Goal: Task Accomplishment & Management: Use online tool/utility

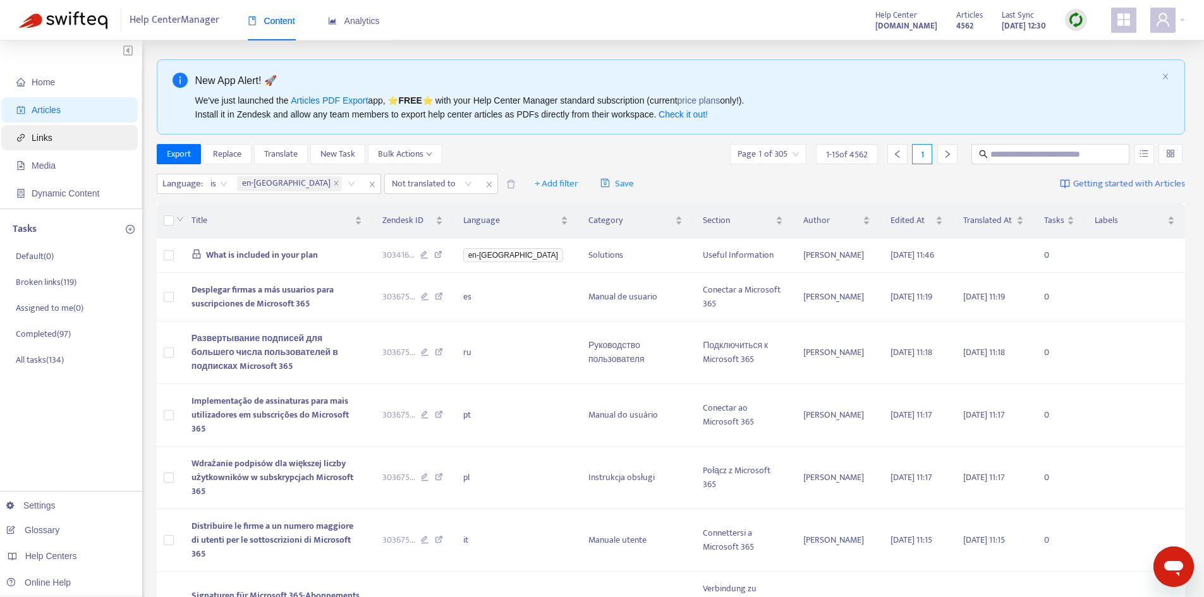
click at [37, 137] on span "Links" at bounding box center [42, 138] width 21 height 10
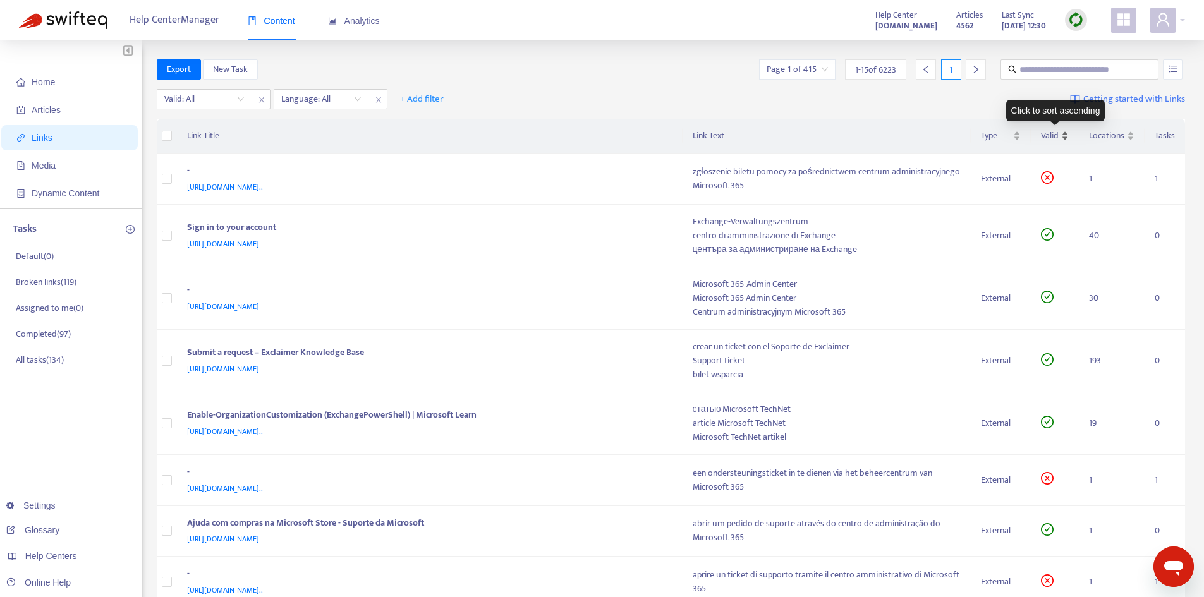
click at [1050, 138] on span "Valid" at bounding box center [1050, 136] width 18 height 14
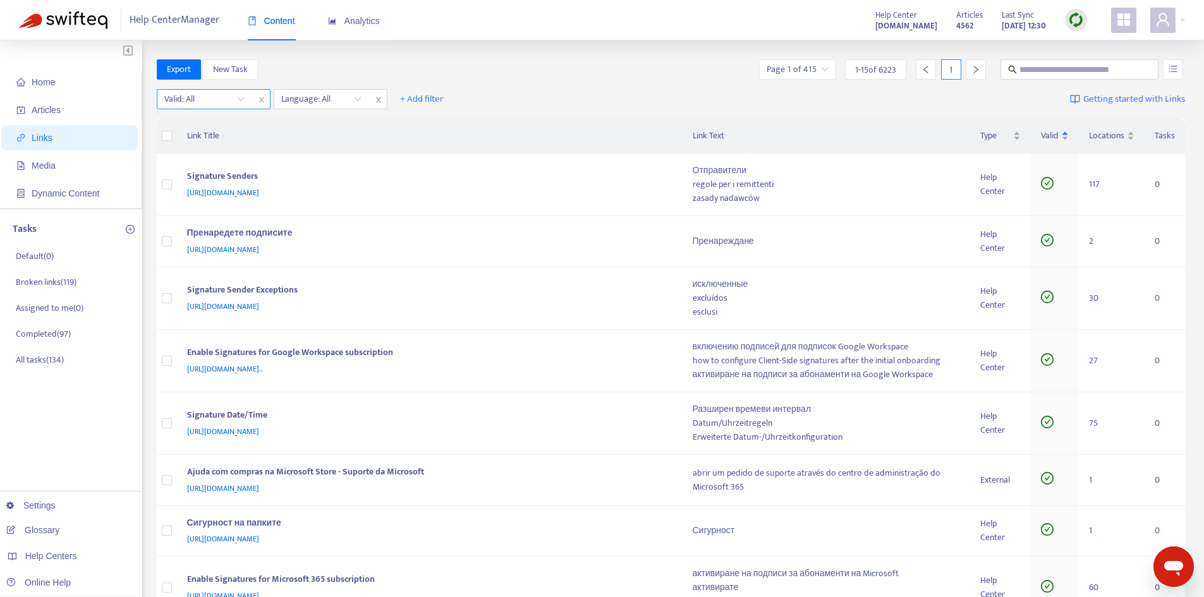
click at [233, 102] on input "search" at bounding box center [204, 99] width 80 height 19
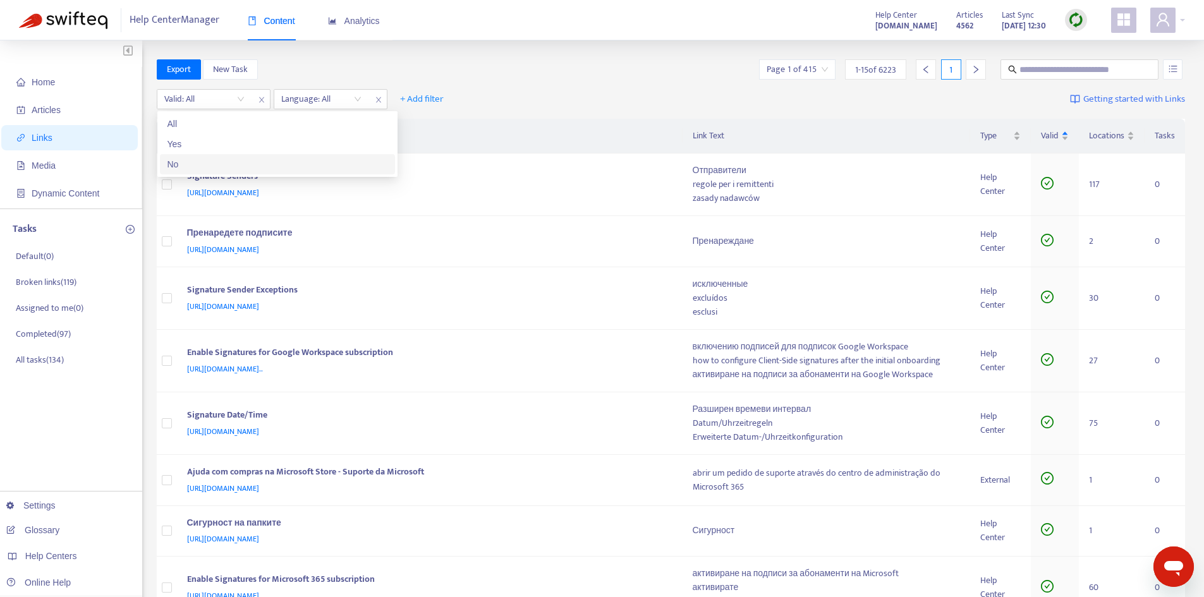
click at [191, 161] on div "No" at bounding box center [277, 164] width 220 height 14
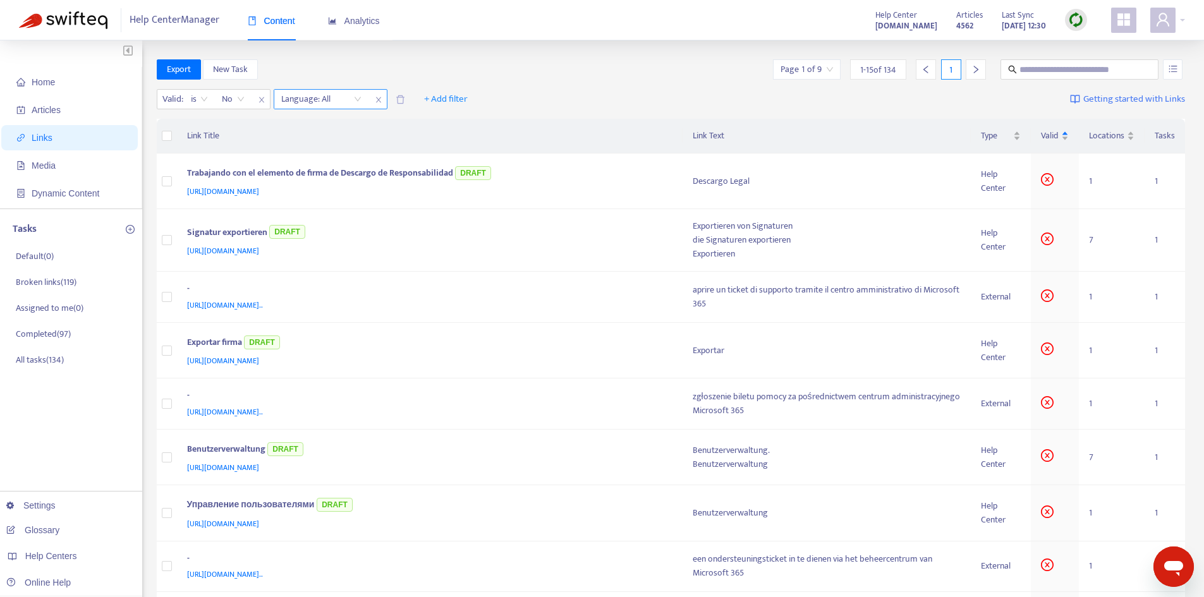
click at [347, 99] on div at bounding box center [315, 99] width 76 height 15
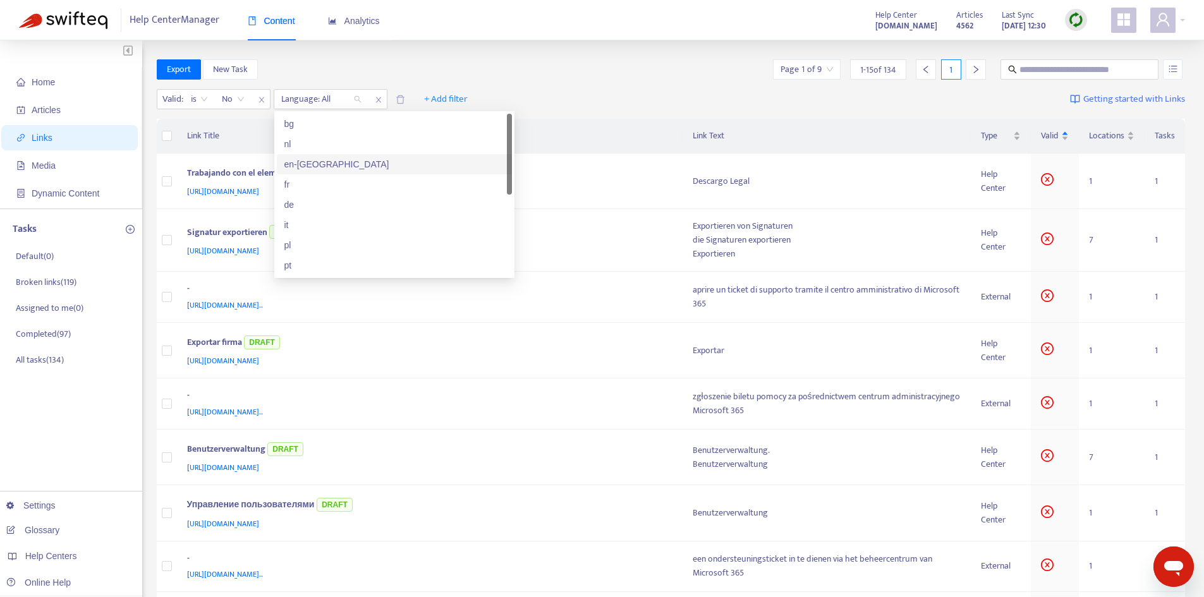
click at [295, 156] on div "en-[GEOGRAPHIC_DATA]" at bounding box center [394, 164] width 235 height 20
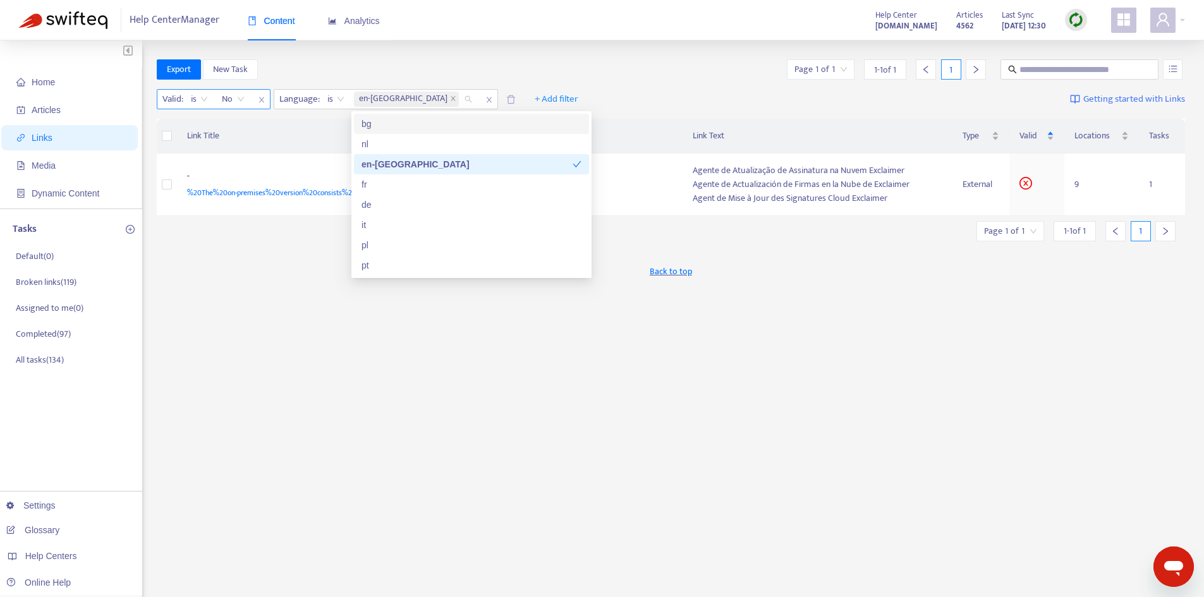
click at [238, 101] on span "No" at bounding box center [233, 99] width 23 height 19
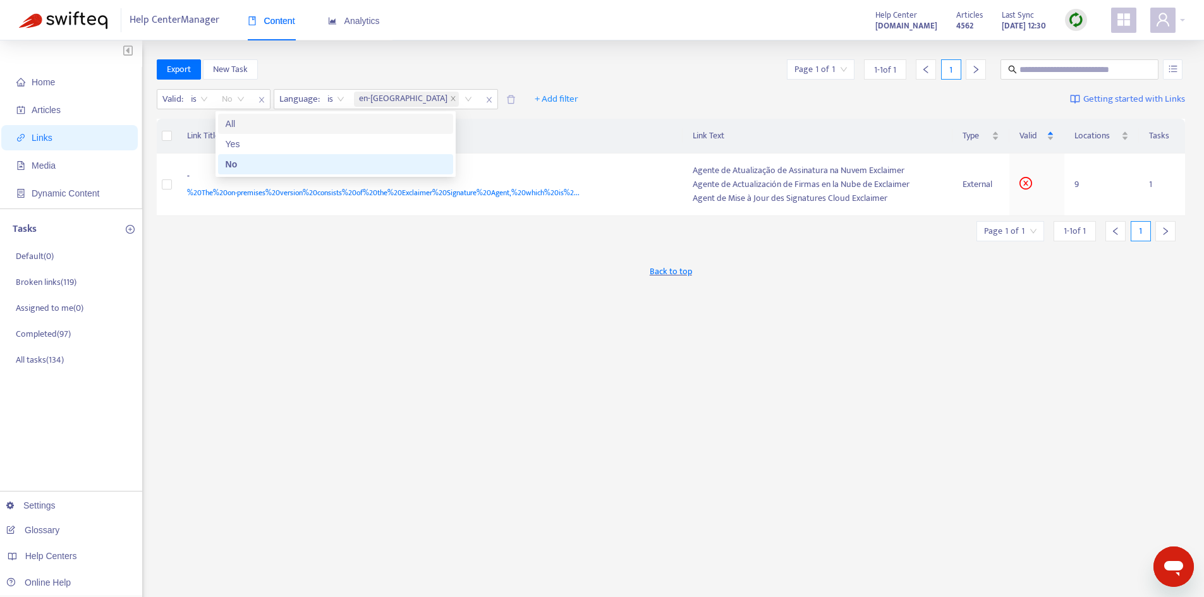
click at [229, 140] on div "Yes" at bounding box center [336, 144] width 220 height 14
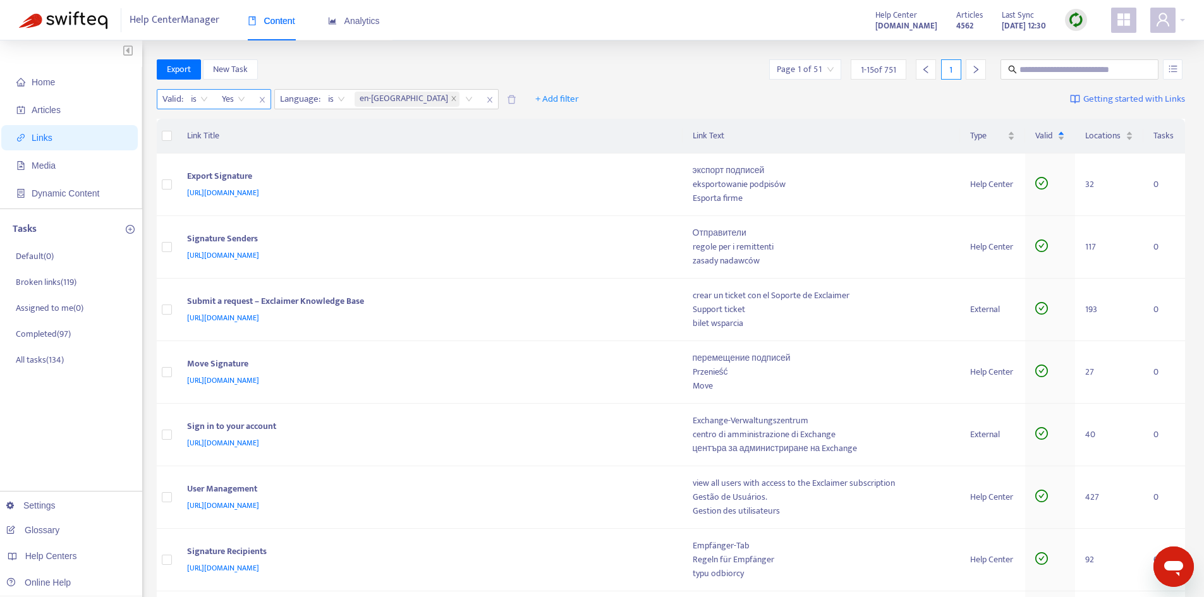
click at [229, 98] on span "Yes" at bounding box center [233, 99] width 23 height 19
click at [236, 127] on div "All" at bounding box center [336, 124] width 220 height 14
click at [1064, 140] on div "Valid" at bounding box center [1050, 136] width 30 height 14
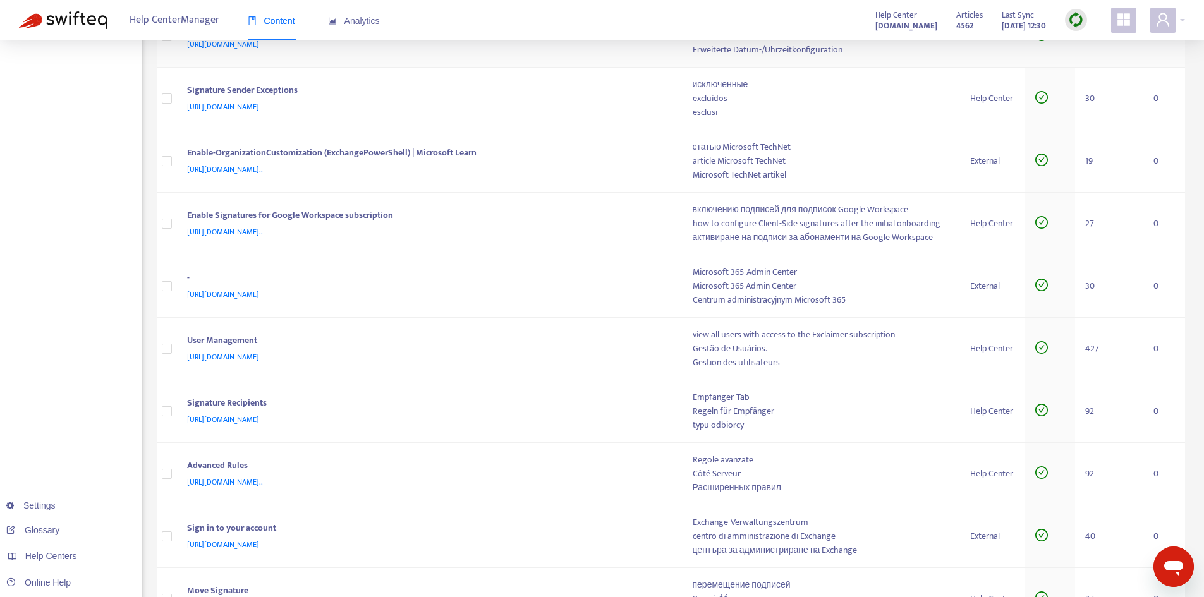
scroll to position [566, 0]
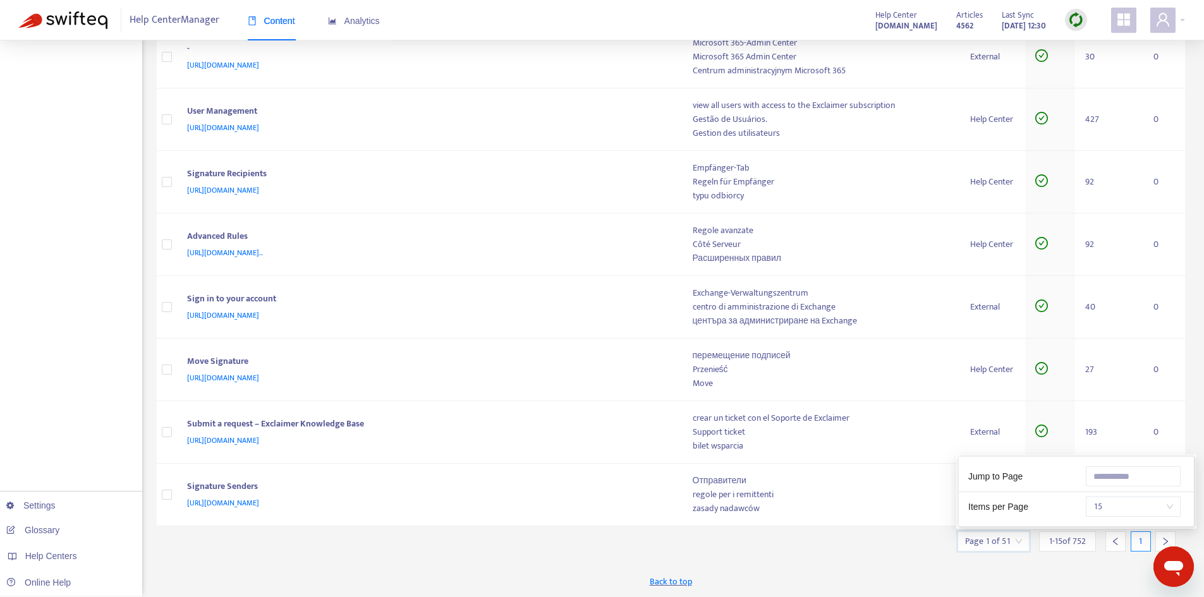
click at [1016, 538] on input "search" at bounding box center [993, 541] width 57 height 19
click at [1126, 509] on span "15" at bounding box center [1133, 506] width 80 height 19
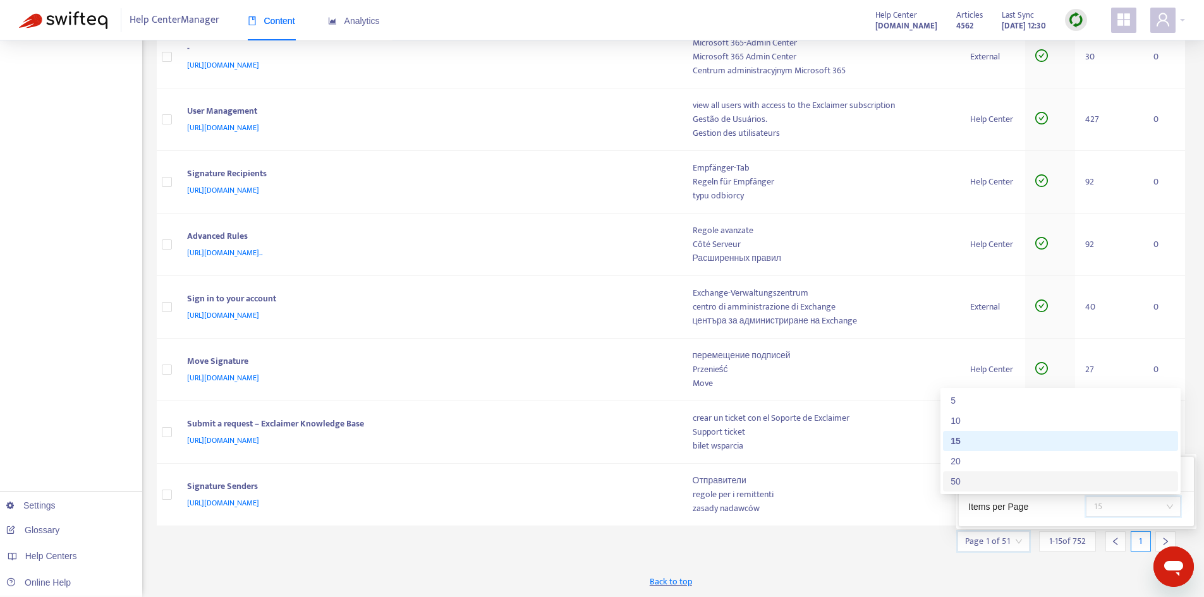
click at [986, 485] on div "50" at bounding box center [1061, 482] width 220 height 14
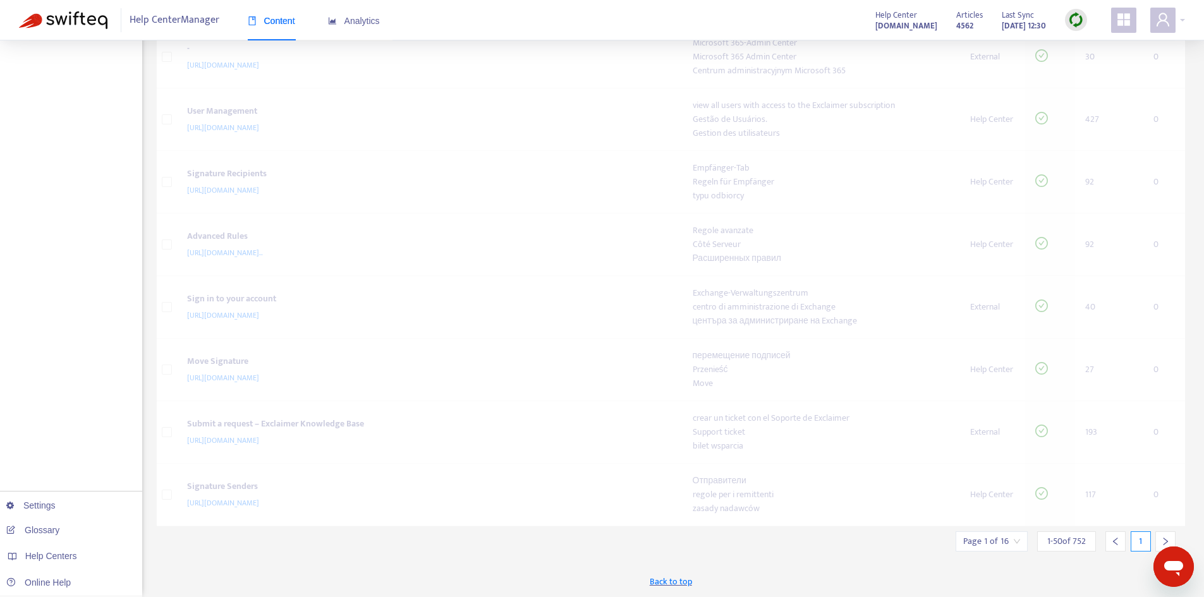
click at [1170, 538] on div at bounding box center [1165, 542] width 20 height 20
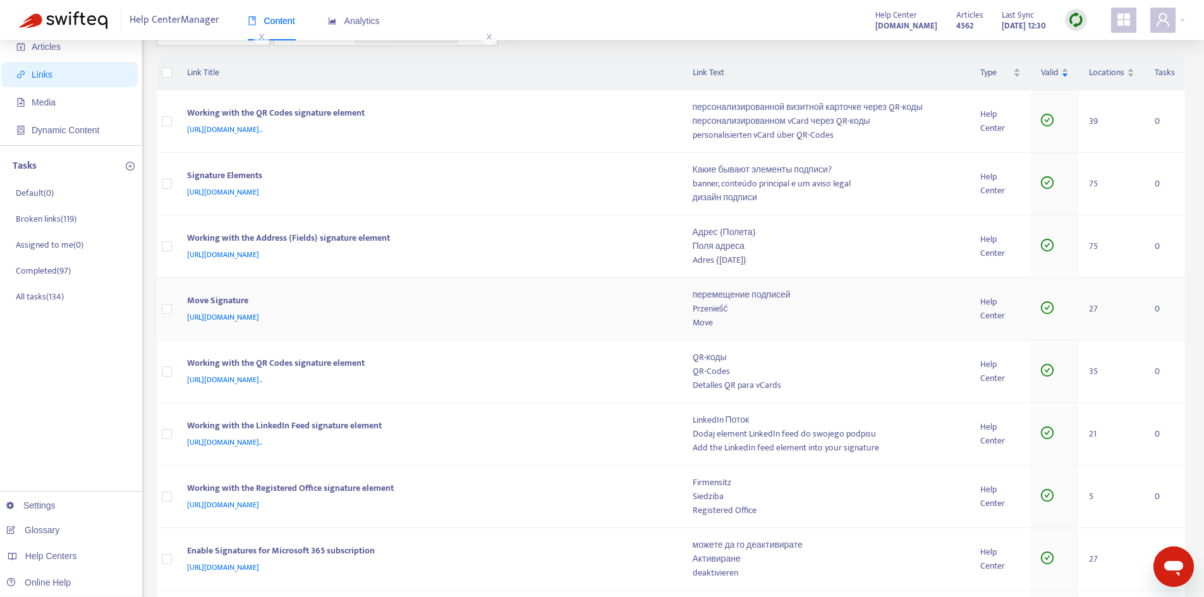
scroll to position [0, 0]
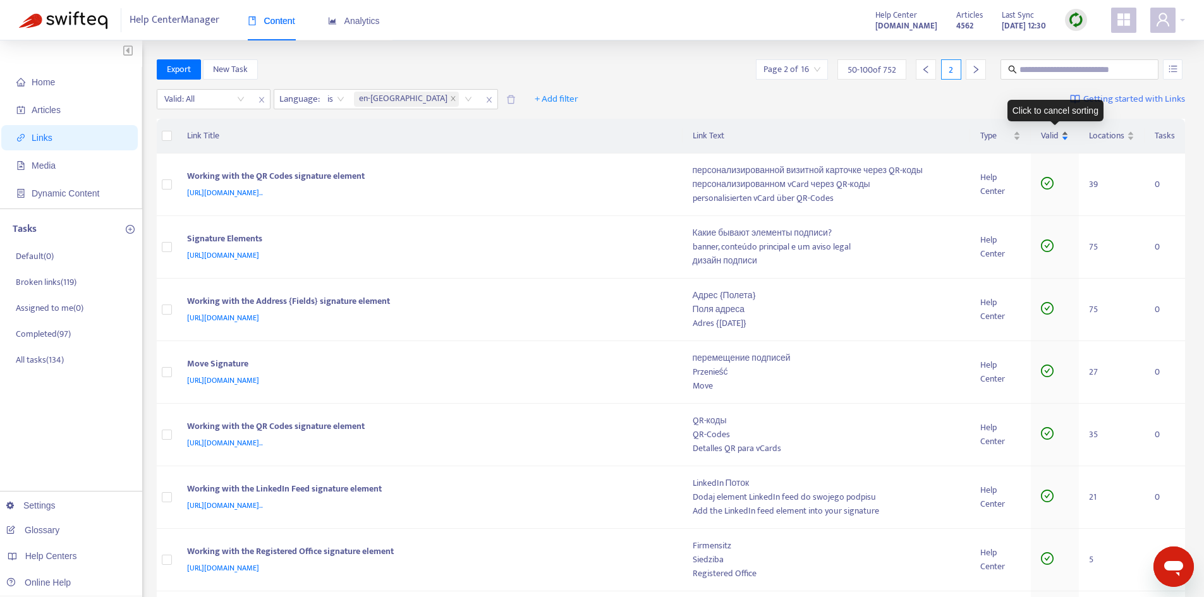
click at [1060, 141] on div "Valid" at bounding box center [1055, 136] width 28 height 14
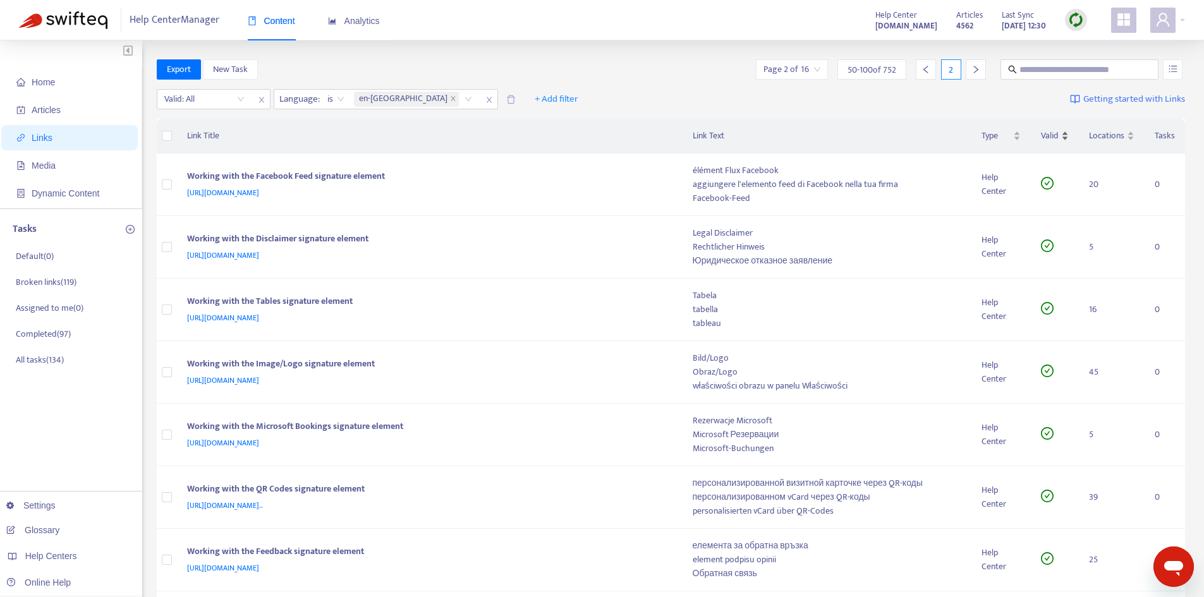
click at [1062, 138] on div "Valid" at bounding box center [1055, 136] width 28 height 14
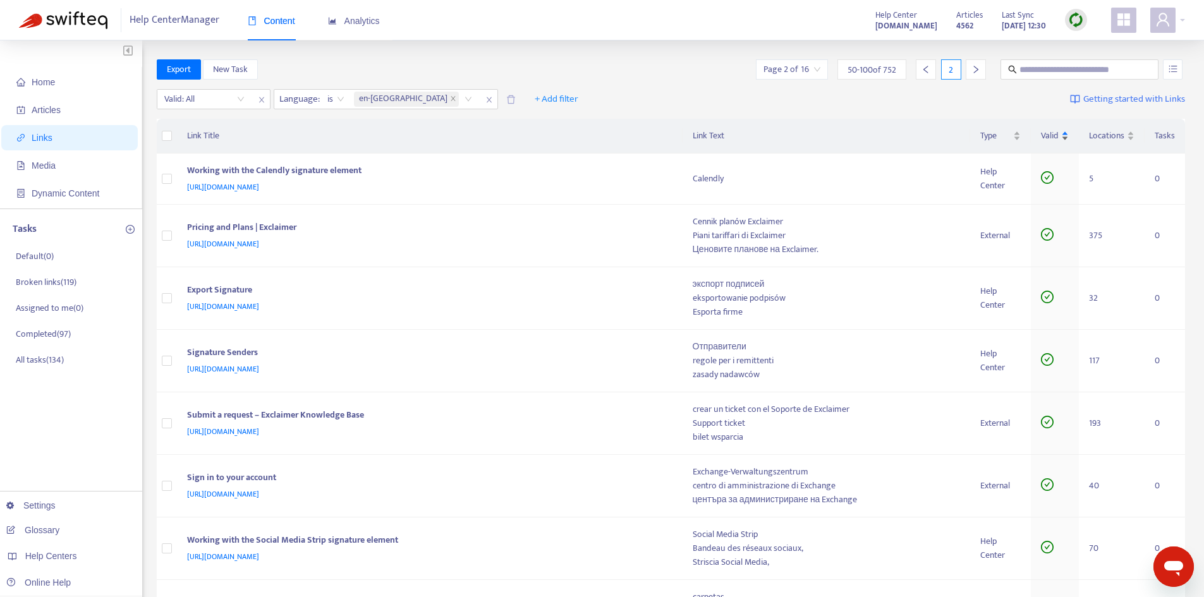
click at [1062, 138] on div "Valid" at bounding box center [1055, 136] width 28 height 14
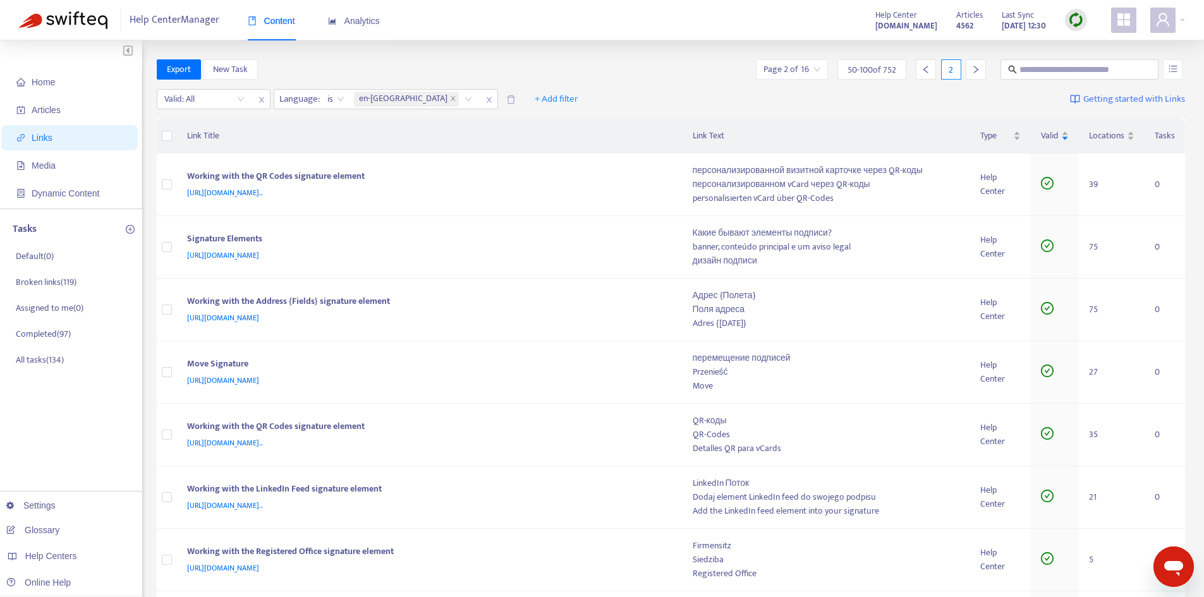
click at [1079, 30] on div at bounding box center [1076, 20] width 22 height 22
click at [1084, 64] on link "Full Sync" at bounding box center [1098, 66] width 46 height 15
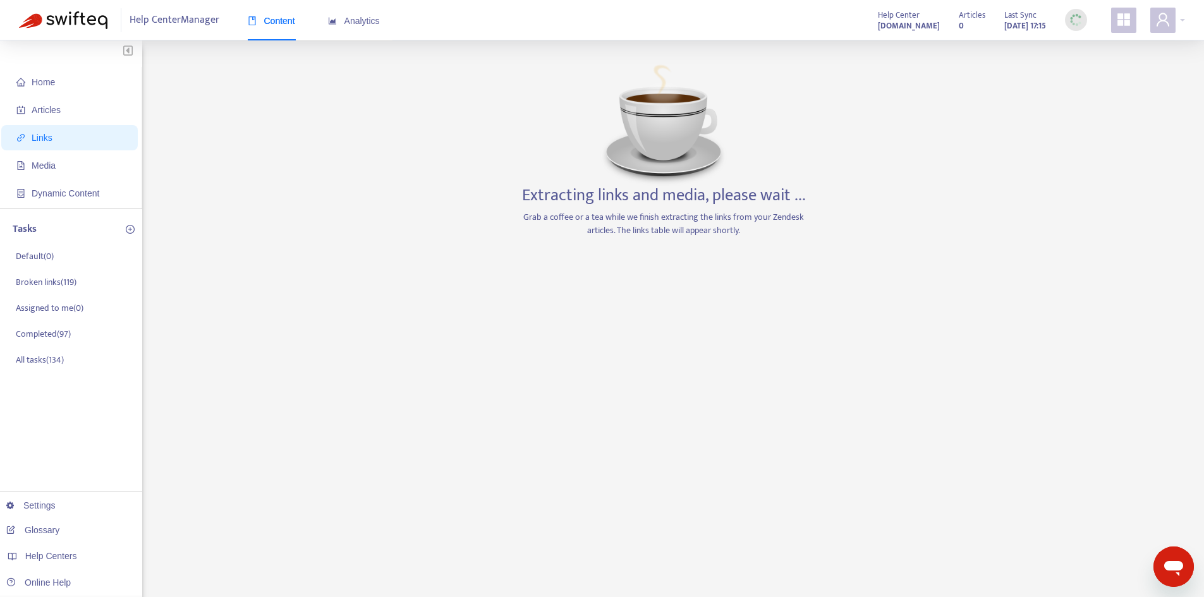
click at [973, 156] on div "Home Articles Links Media Dynamic Content Tasks Default ( 0 ) Broken links ( 11…" at bounding box center [602, 428] width 1166 height 739
click at [834, 107] on div "Home Articles Links Media Dynamic Content Tasks Default ( 0 ) Broken links ( 11…" at bounding box center [602, 428] width 1166 height 739
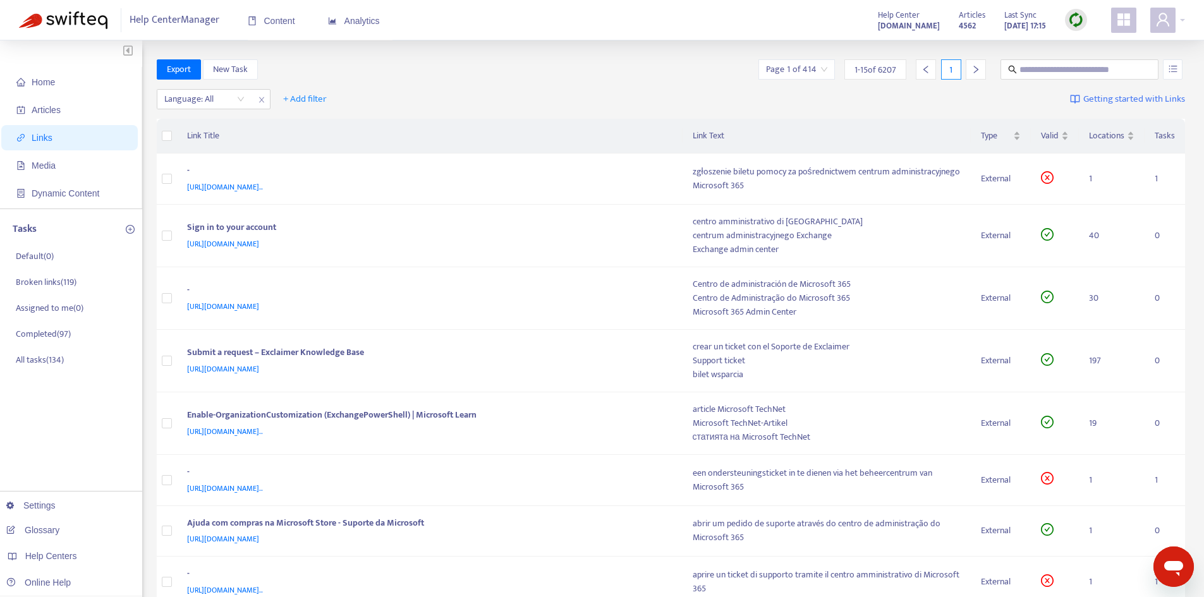
click at [62, 141] on span "Links" at bounding box center [71, 137] width 111 height 25
click at [202, 103] on div at bounding box center [198, 99] width 76 height 15
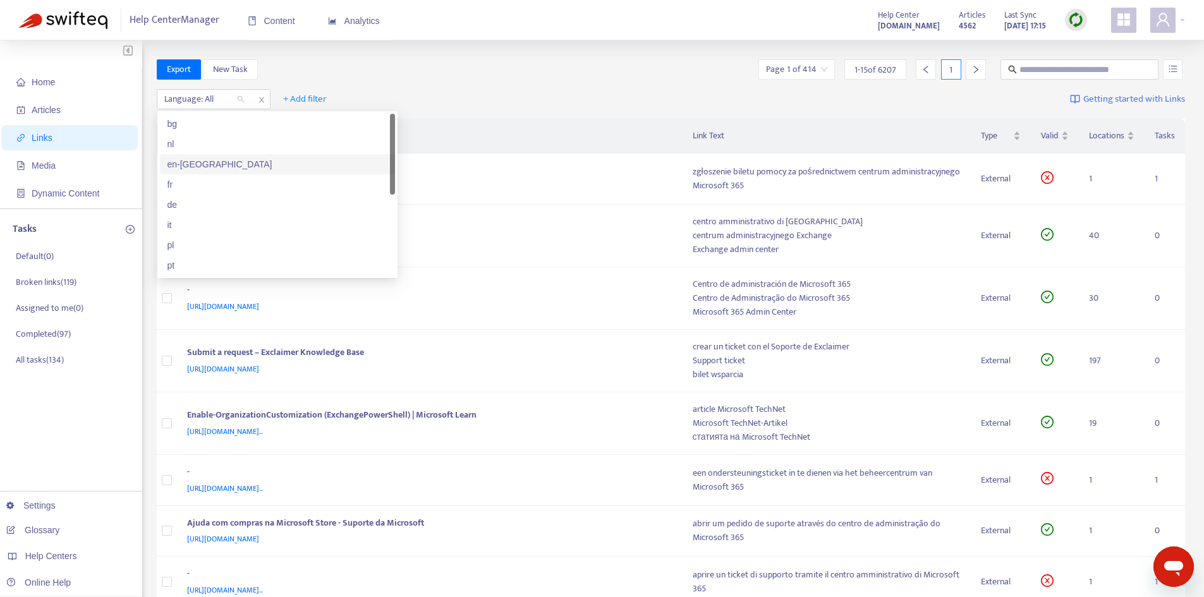
click at [190, 167] on div "en-[GEOGRAPHIC_DATA]" at bounding box center [277, 164] width 220 height 14
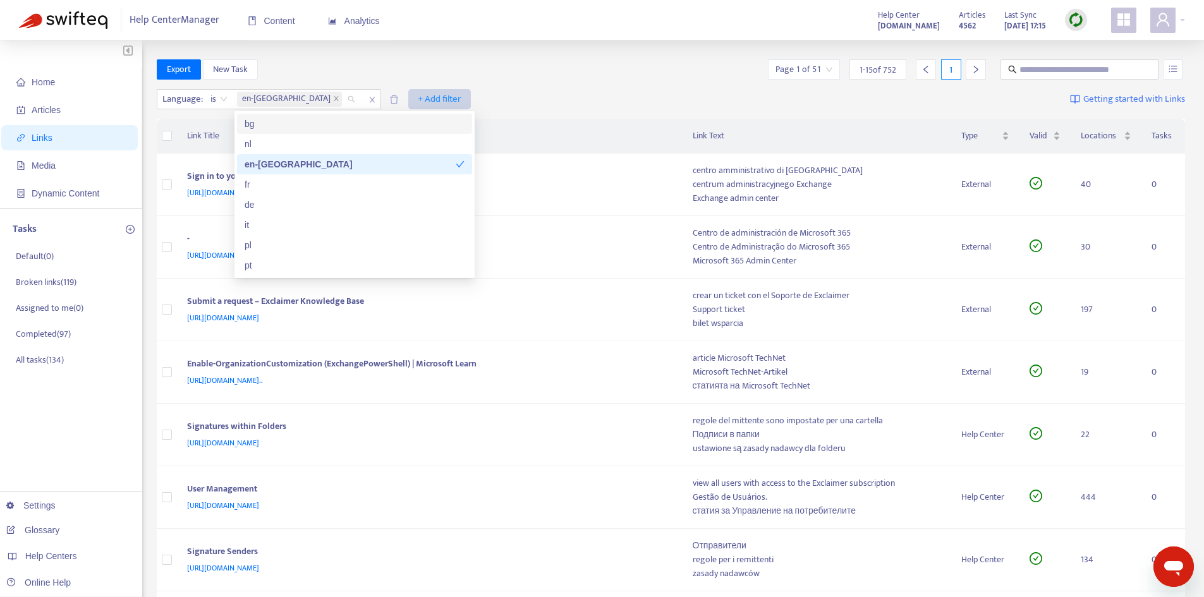
click at [418, 102] on span "+ Add filter" at bounding box center [440, 99] width 44 height 15
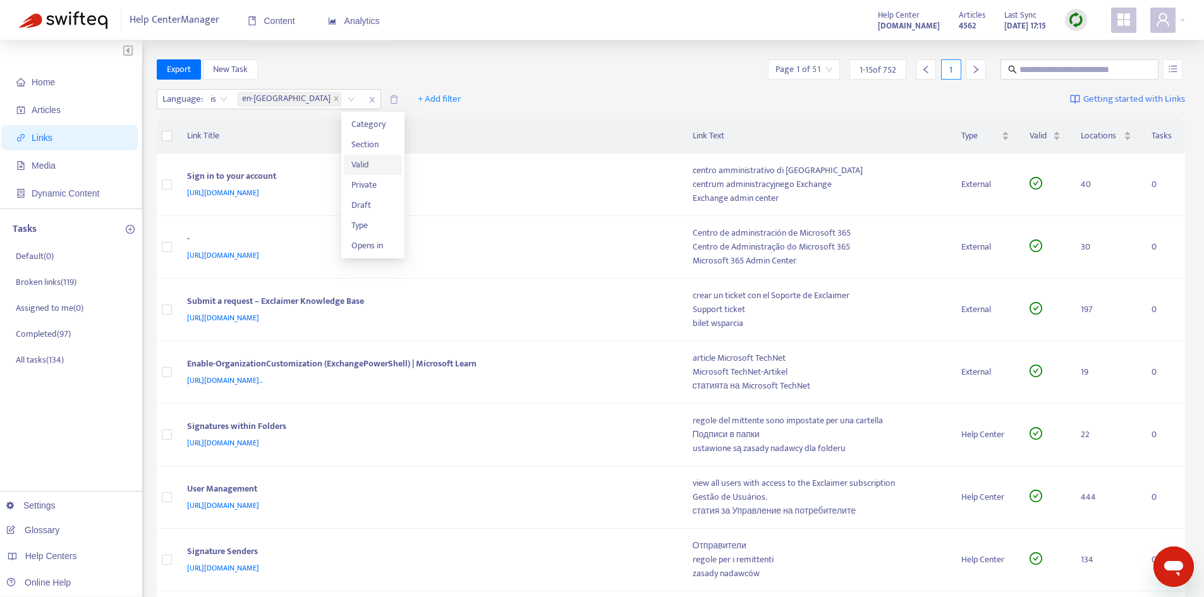
click at [363, 170] on span "Valid" at bounding box center [372, 165] width 43 height 14
click at [404, 99] on input "search" at bounding box center [432, 99] width 80 height 19
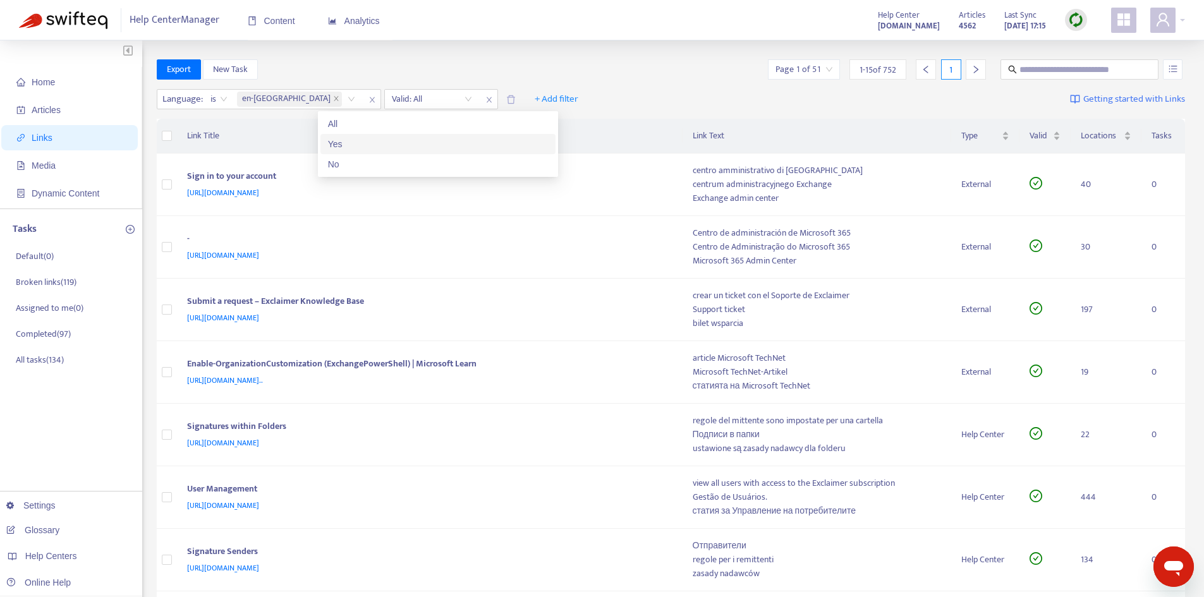
click at [339, 147] on div "Yes" at bounding box center [438, 144] width 220 height 14
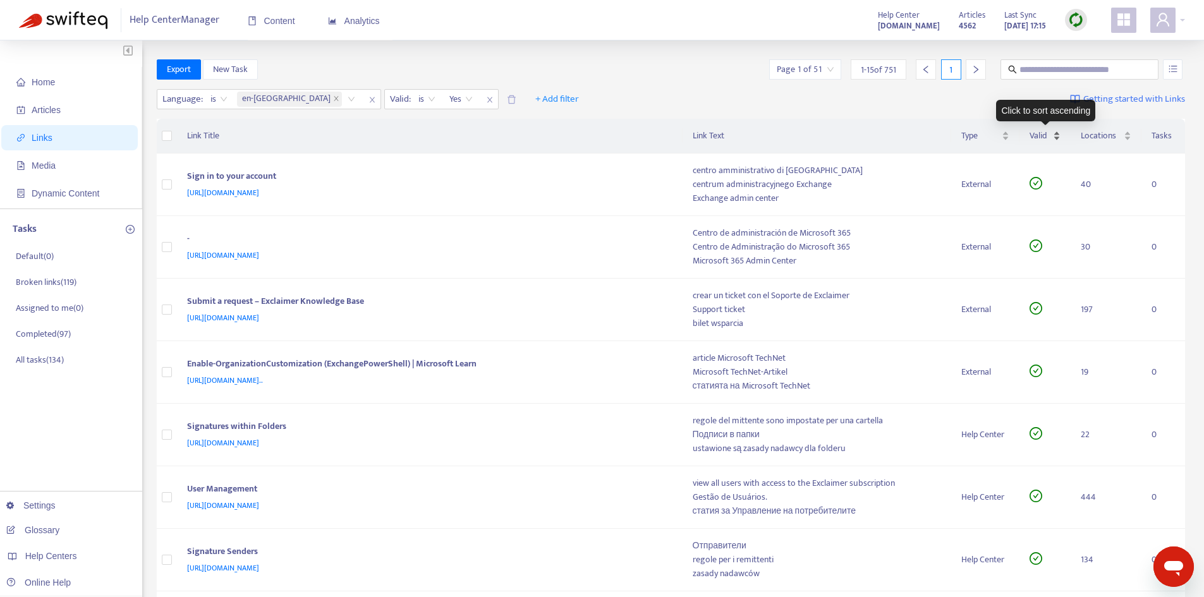
click at [1059, 138] on div "Valid" at bounding box center [1046, 136] width 32 height 14
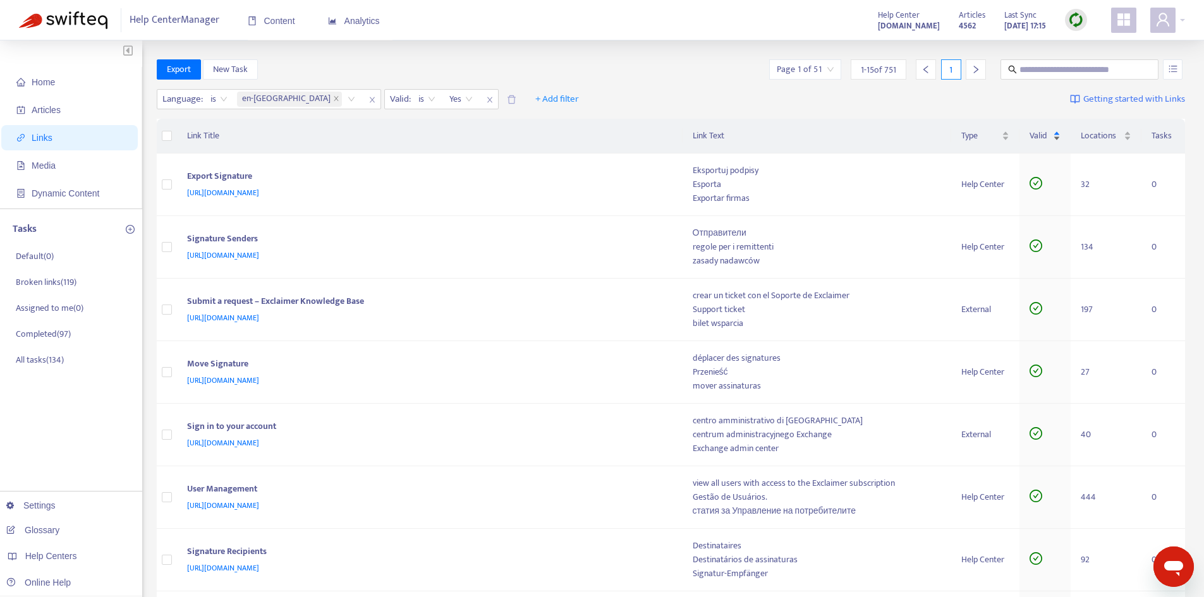
click at [1059, 138] on div "Valid" at bounding box center [1046, 136] width 32 height 14
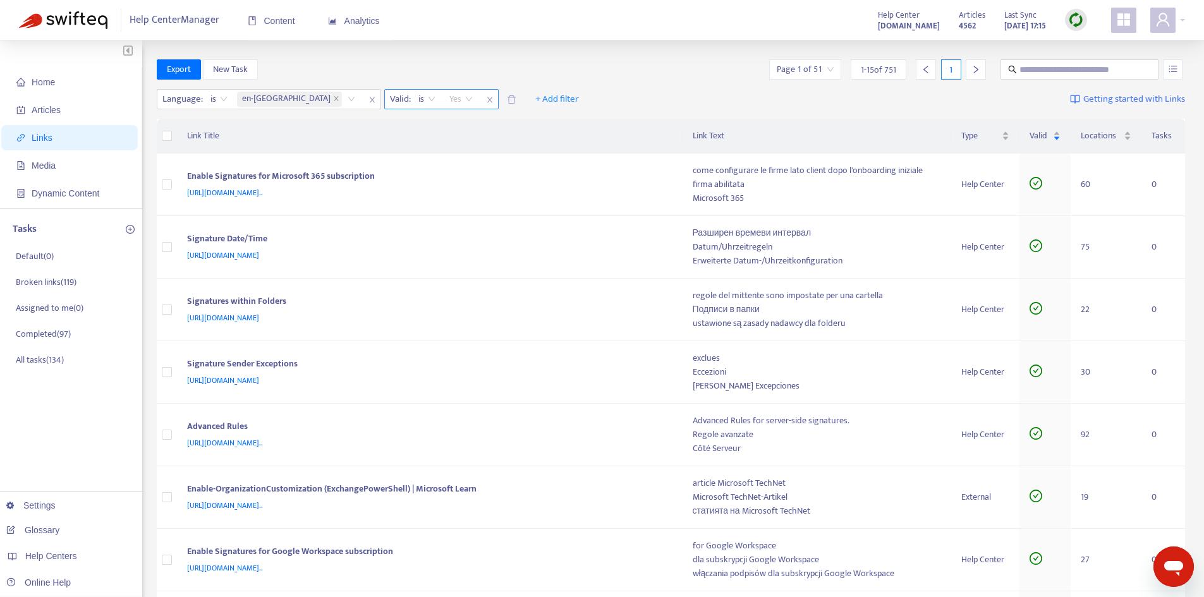
click at [449, 100] on span "Yes" at bounding box center [460, 99] width 23 height 19
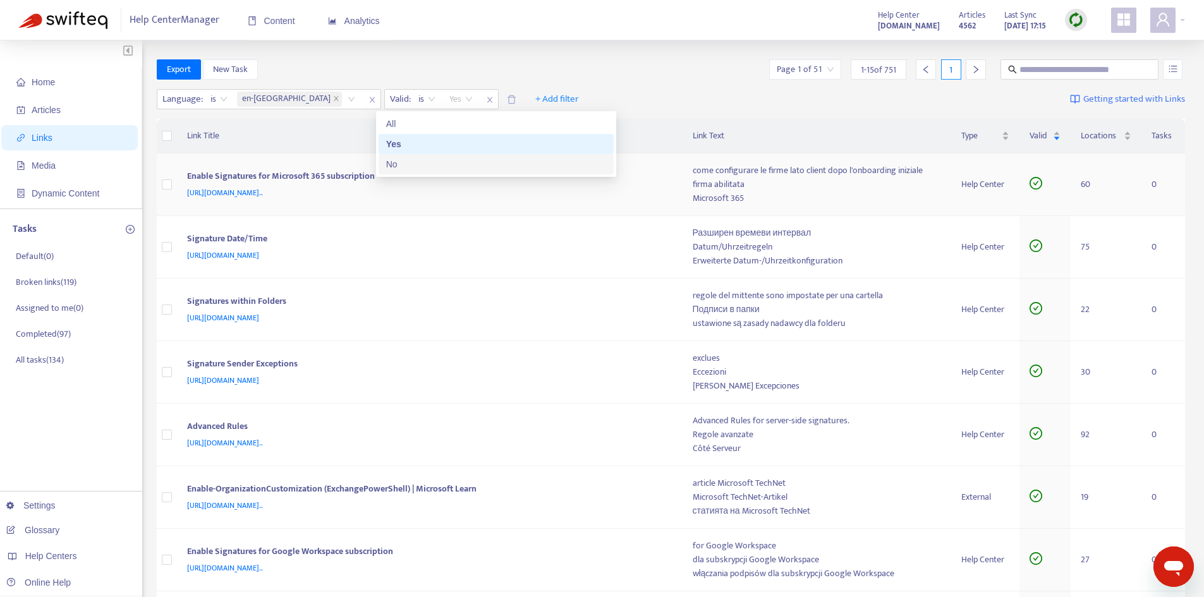
click at [399, 166] on div "No" at bounding box center [496, 164] width 220 height 14
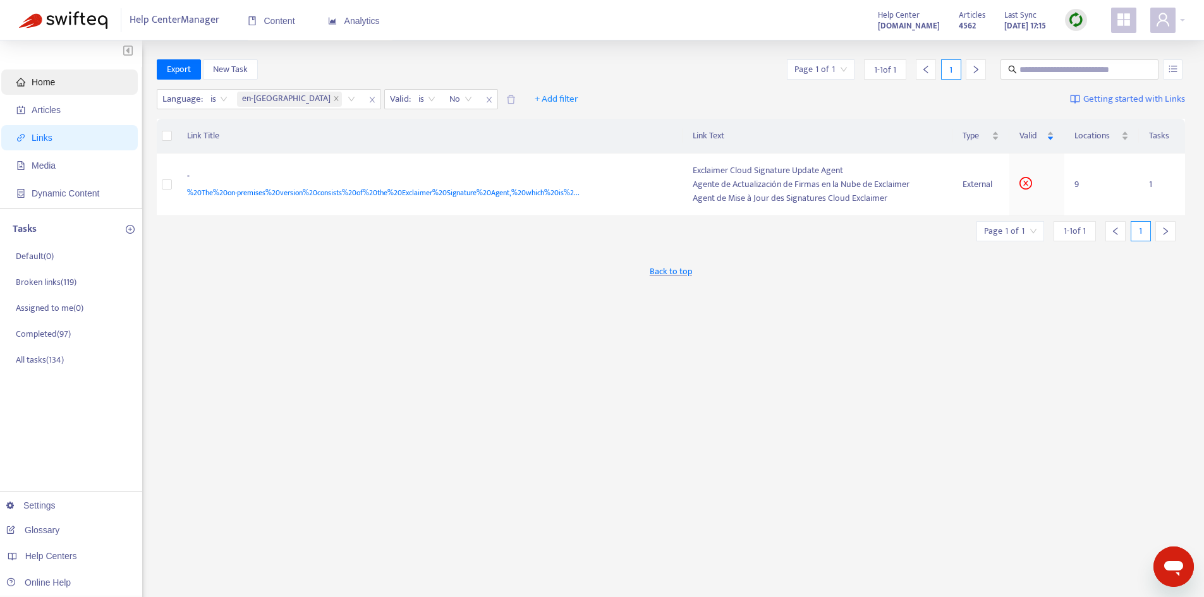
click at [59, 85] on span "Home" at bounding box center [71, 82] width 111 height 25
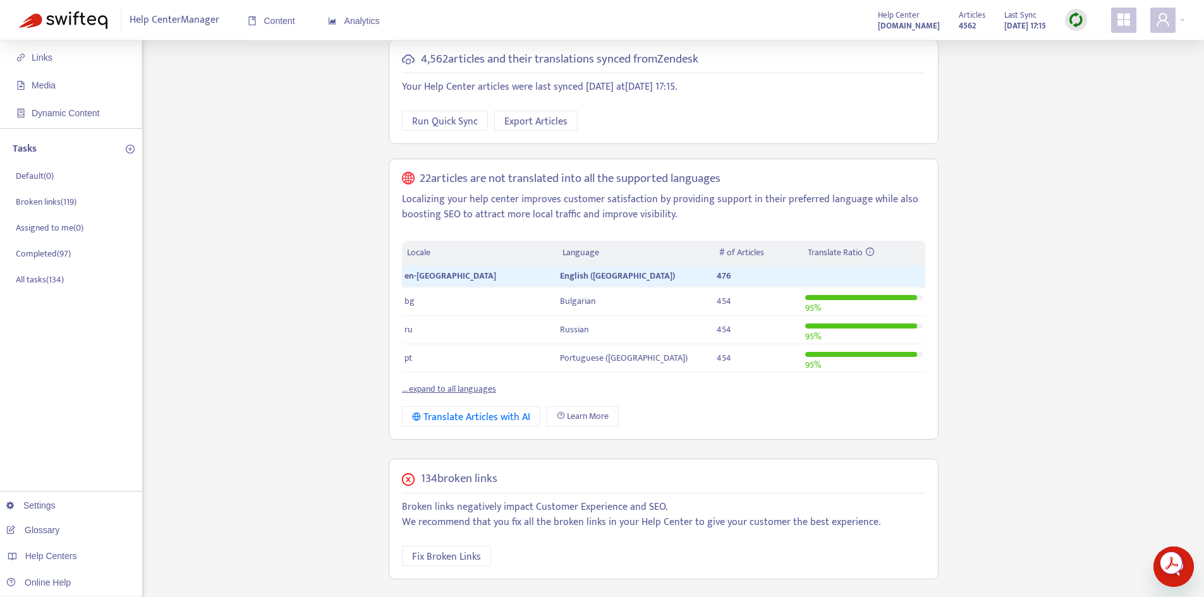
scroll to position [190, 0]
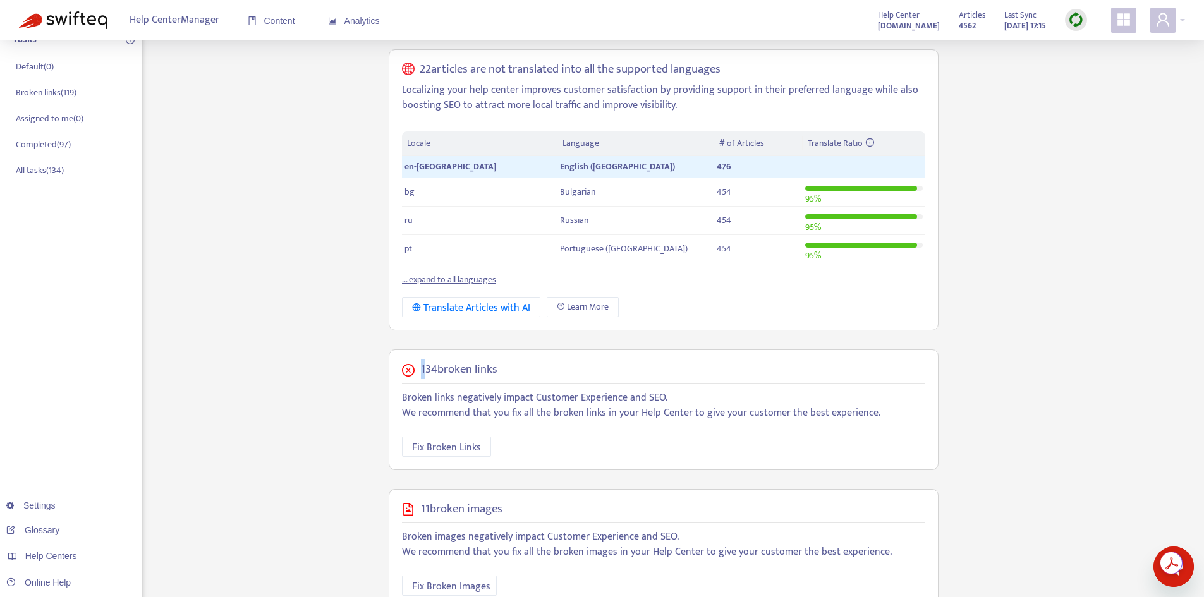
drag, startPoint x: 423, startPoint y: 367, endPoint x: 545, endPoint y: 380, distance: 122.1
click at [545, 380] on div "134 broken links Broken links negatively impact Customer Experience and SEO. We…" at bounding box center [664, 409] width 550 height 121
click at [540, 378] on div "134 broken links Broken links negatively impact Customer Experience and SEO. We…" at bounding box center [664, 409] width 550 height 121
drag, startPoint x: 542, startPoint y: 375, endPoint x: 419, endPoint y: 375, distance: 123.2
click at [419, 375] on div "134 broken links" at bounding box center [663, 370] width 523 height 15
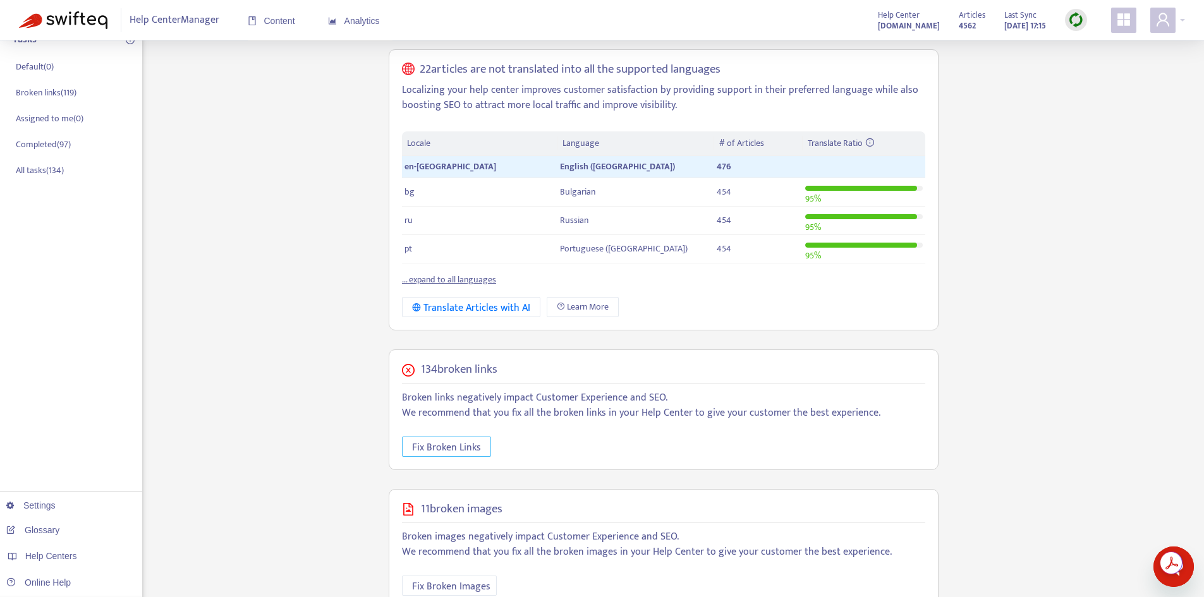
click at [425, 451] on span "Fix Broken Links" at bounding box center [446, 448] width 69 height 16
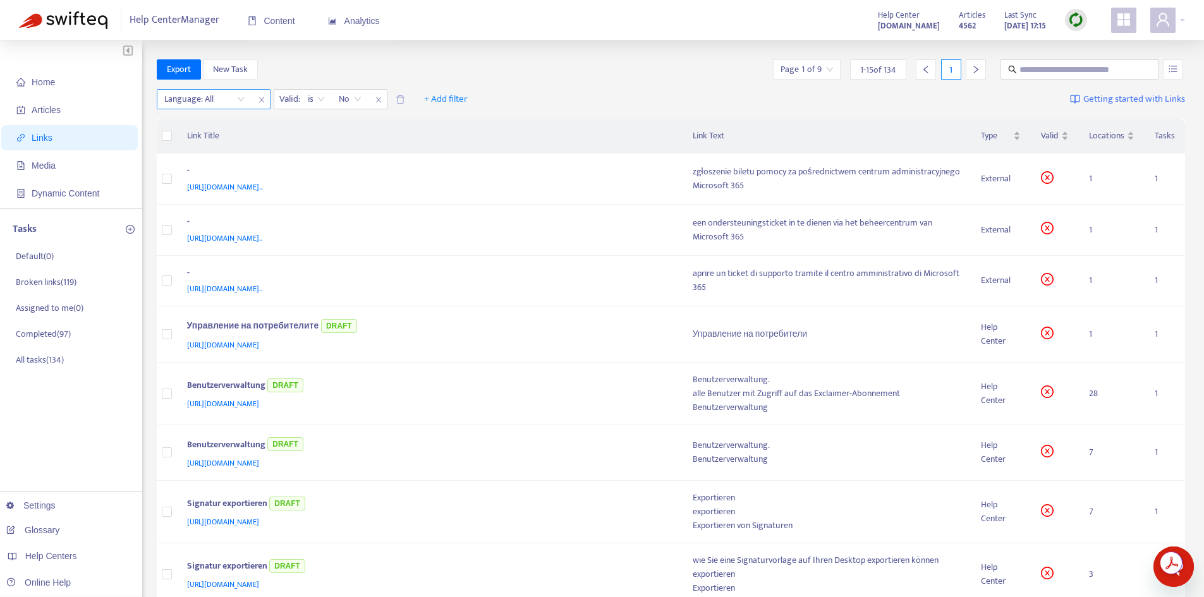
click at [258, 99] on icon "close" at bounding box center [262, 100] width 8 height 8
click at [303, 96] on button "+ Add filter" at bounding box center [329, 99] width 63 height 20
click at [331, 125] on span "Language" at bounding box center [329, 125] width 43 height 14
click at [319, 102] on div at bounding box center [315, 99] width 76 height 15
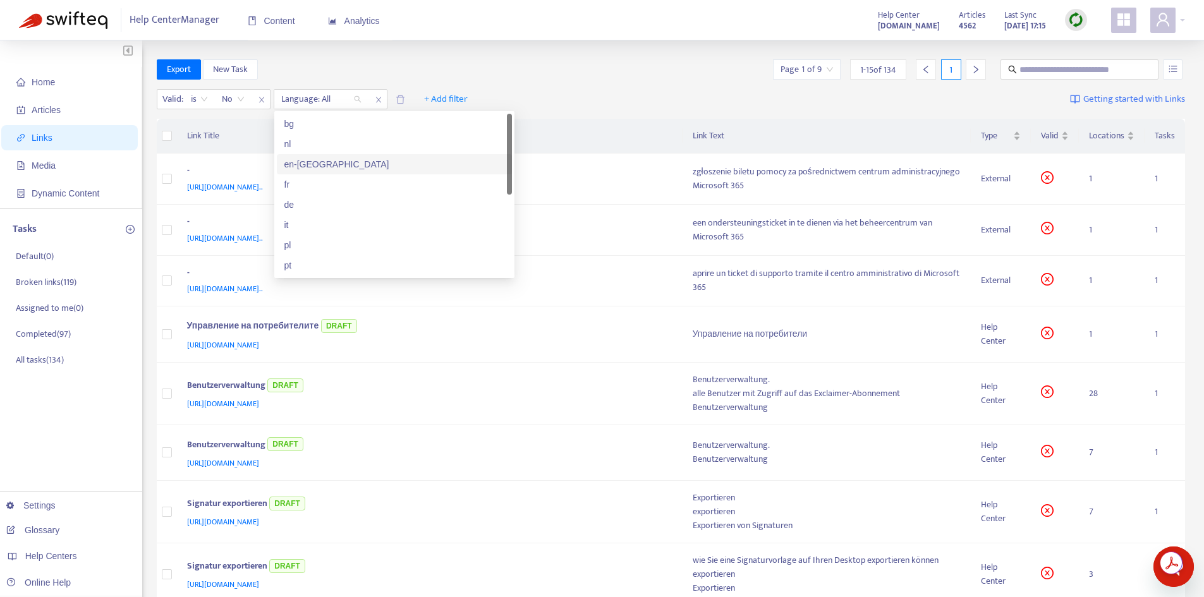
click at [322, 168] on div "en-[GEOGRAPHIC_DATA]" at bounding box center [394, 164] width 220 height 14
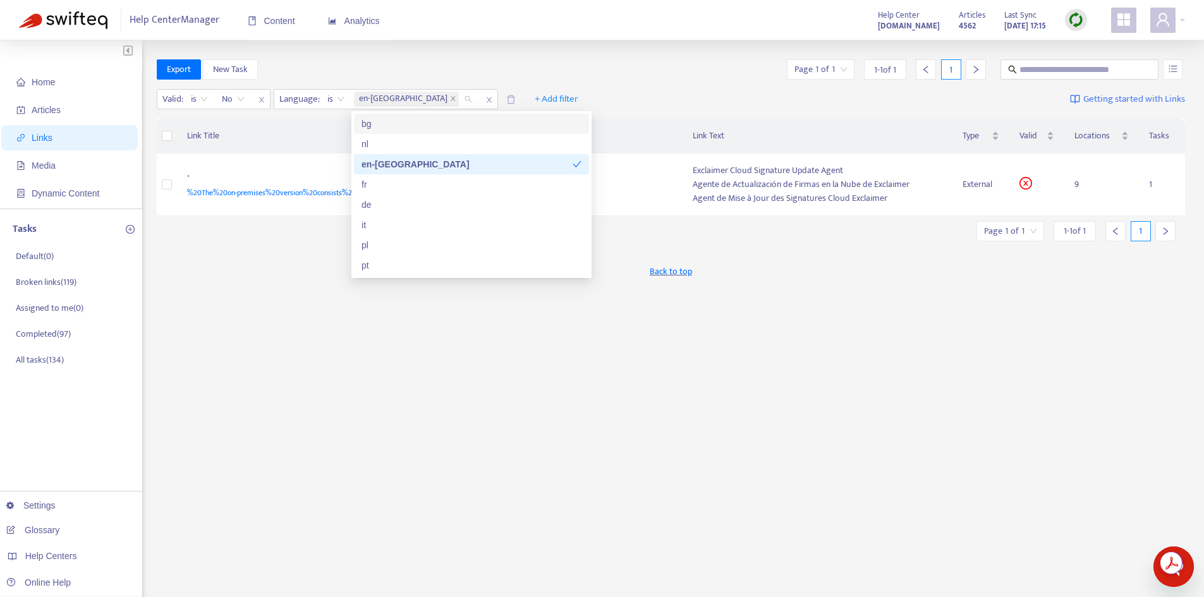
click at [597, 86] on div "Valid : is No Language : is en-gb + Add filter Getting started with Links" at bounding box center [671, 102] width 1029 height 35
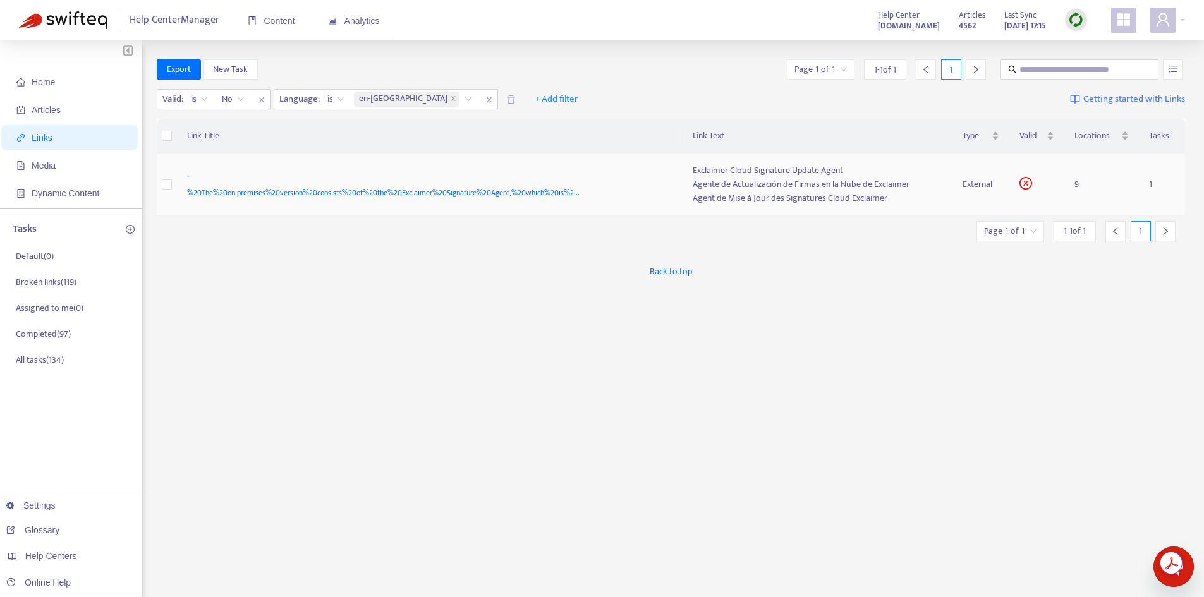
click at [774, 188] on div "Agente de Actualización de Firmas en la Nube de Exclaimer" at bounding box center [818, 185] width 250 height 14
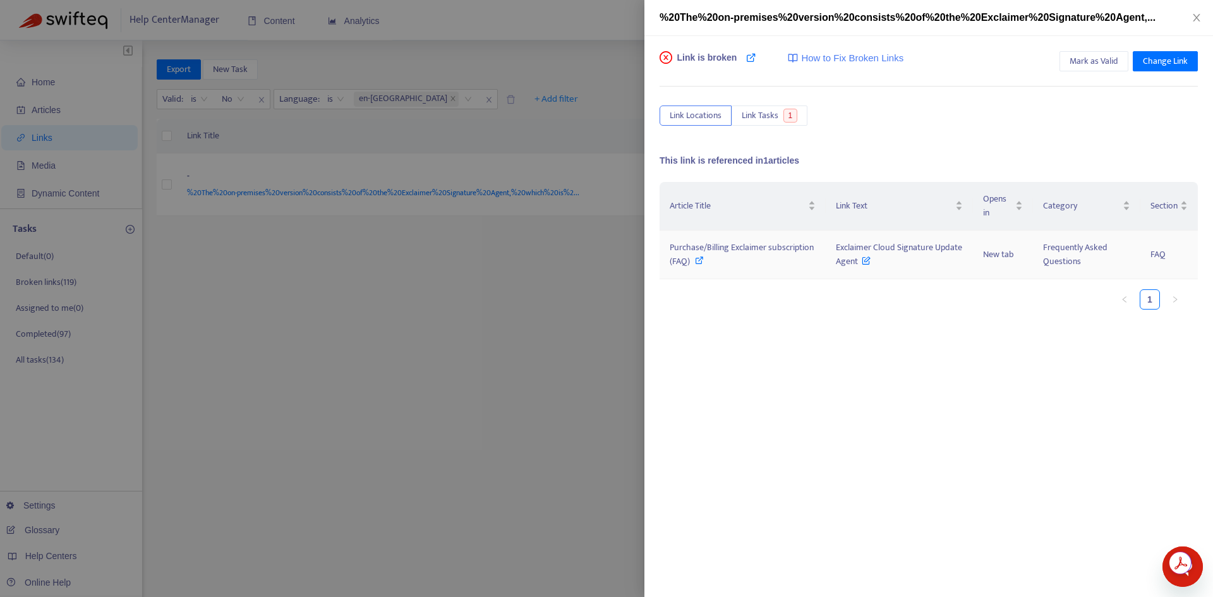
click at [806, 244] on span "Purchase/Billing Exclaimer subscription (FAQ)" at bounding box center [742, 254] width 144 height 28
click at [856, 256] on span "Exclaimer Cloud Signature Update Agent" at bounding box center [899, 254] width 126 height 28
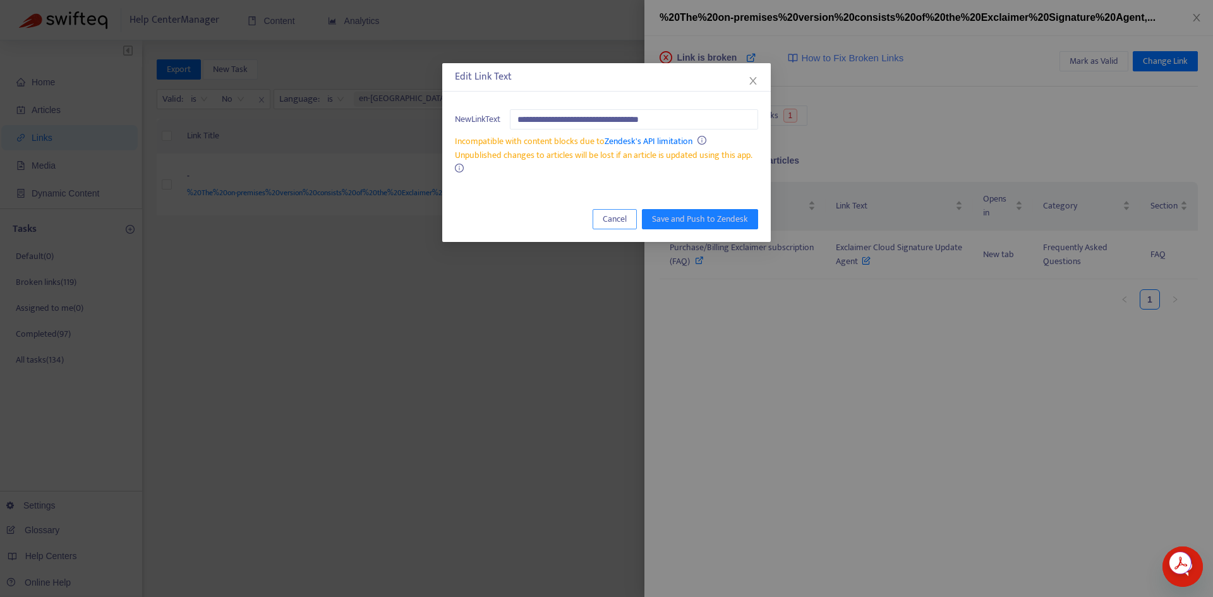
click at [629, 224] on button "Cancel" at bounding box center [615, 219] width 44 height 20
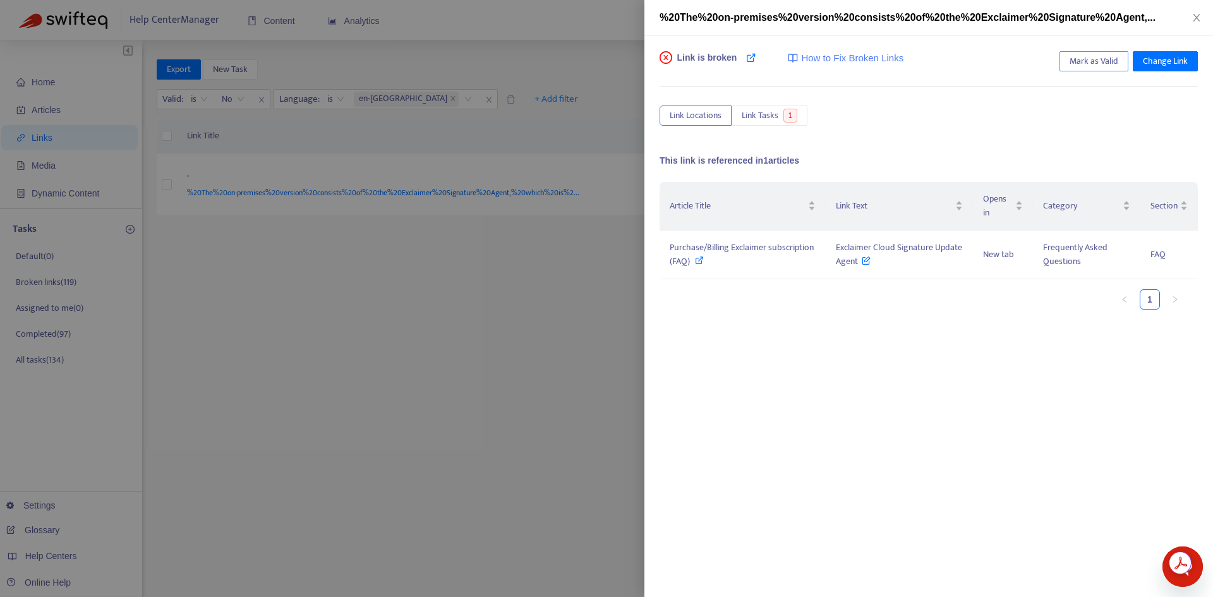
click at [1080, 61] on span "Mark as Valid" at bounding box center [1094, 61] width 49 height 14
click at [1198, 16] on icon "close" at bounding box center [1196, 18] width 7 height 8
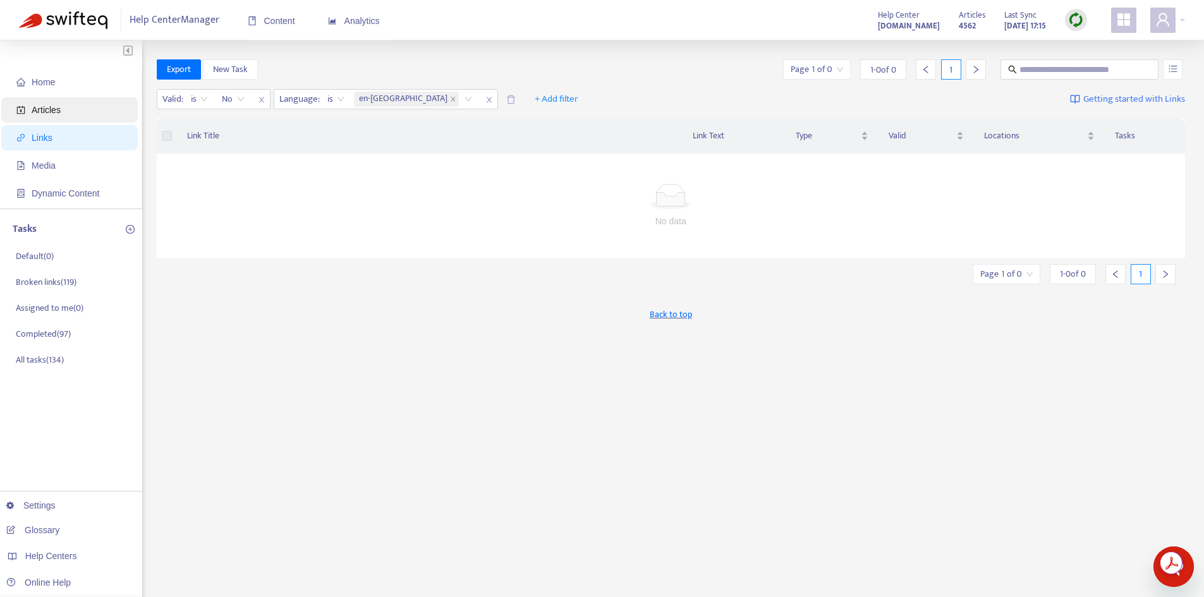
click at [65, 116] on span "Articles" at bounding box center [71, 109] width 111 height 25
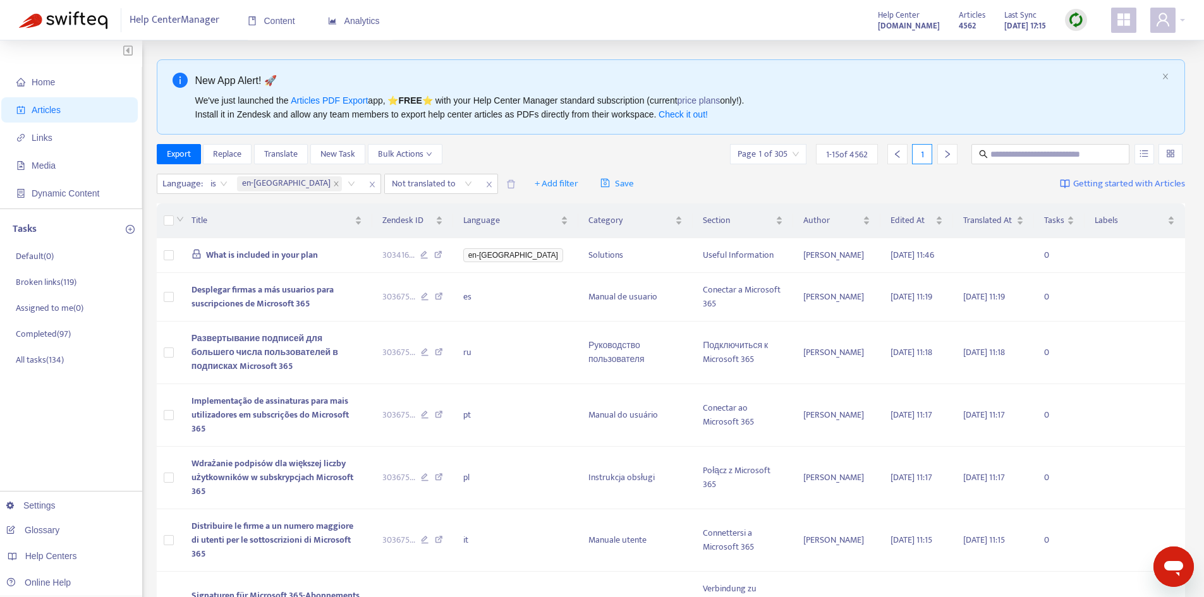
click at [1072, 20] on img at bounding box center [1076, 20] width 16 height 16
click at [1083, 42] on link "Quick Sync" at bounding box center [1102, 46] width 54 height 15
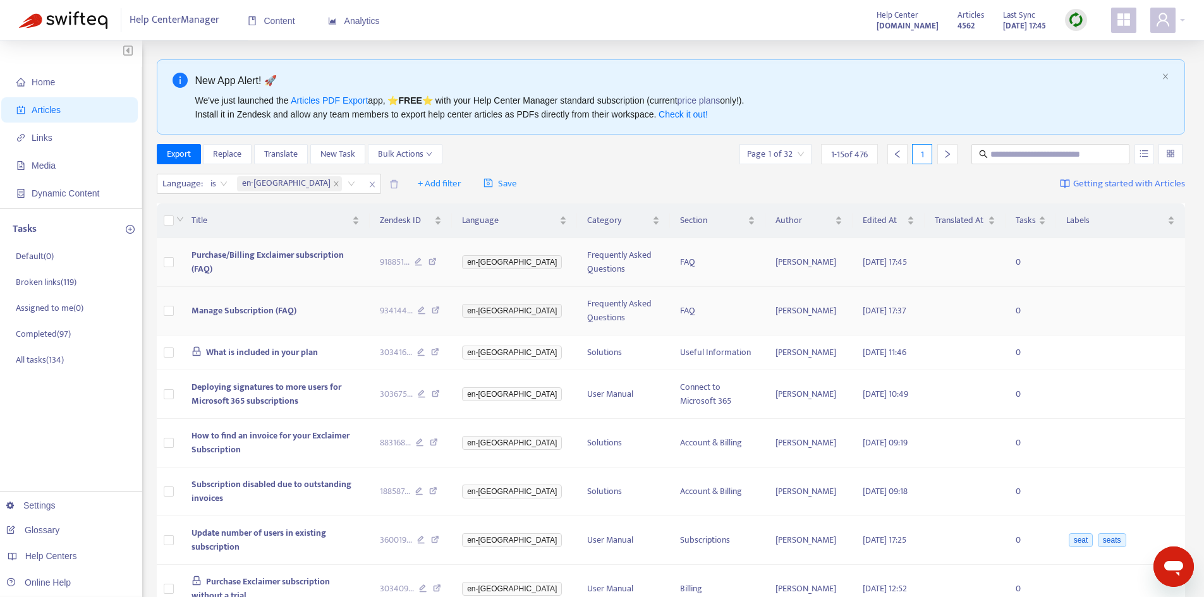
drag, startPoint x: 164, startPoint y: 262, endPoint x: 169, endPoint y: 300, distance: 38.9
click at [164, 262] on td at bounding box center [169, 262] width 25 height 49
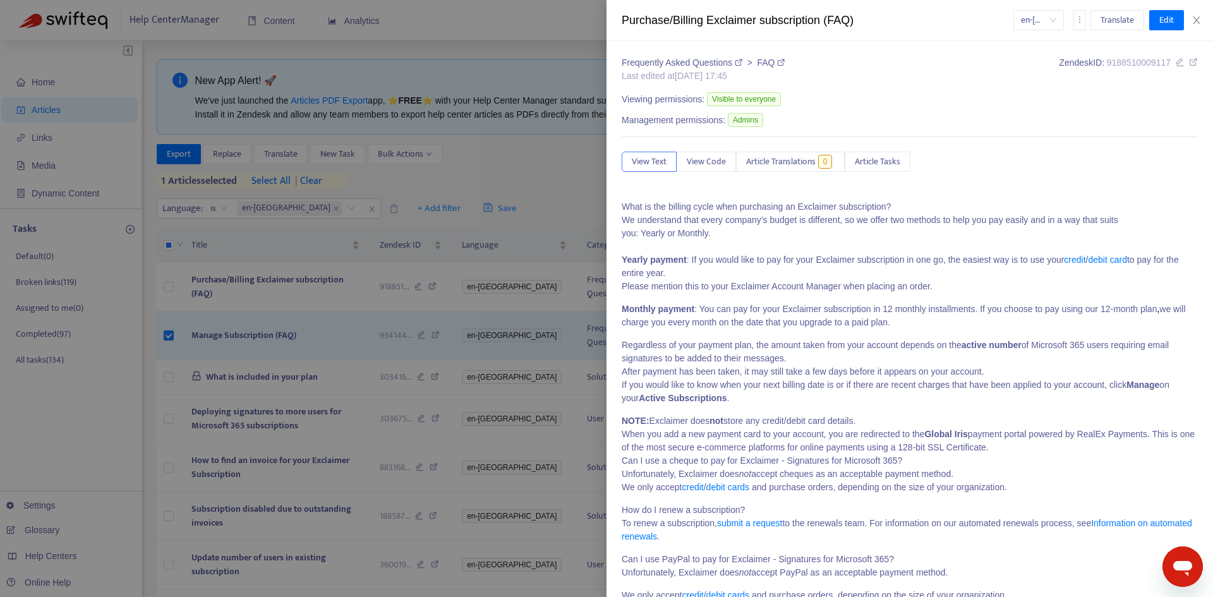
click at [173, 289] on div at bounding box center [606, 298] width 1213 height 597
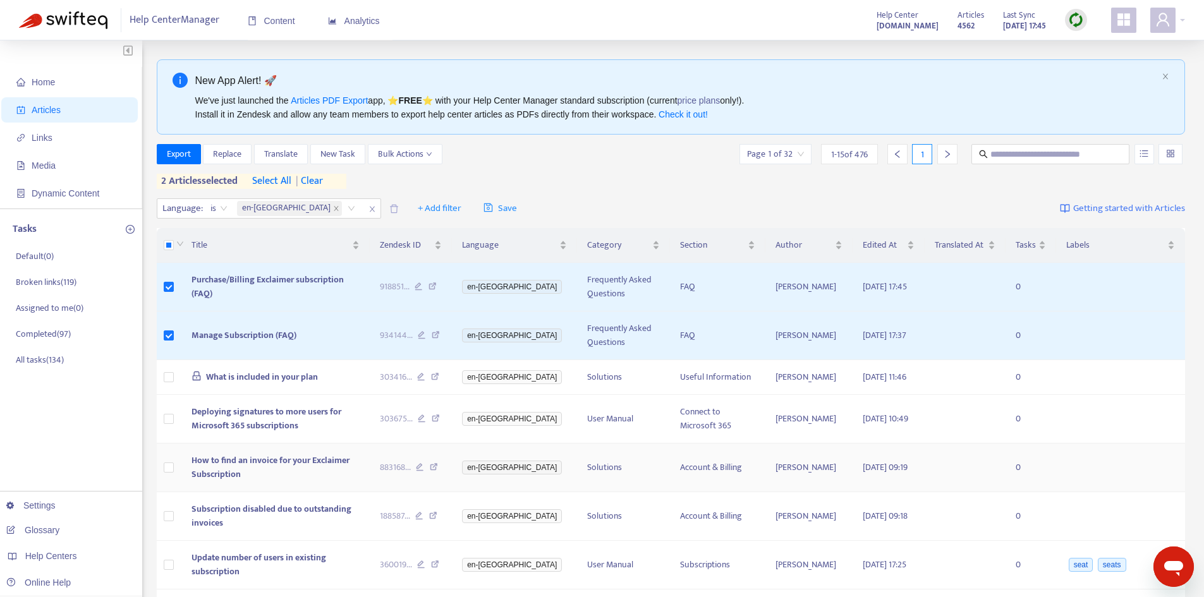
click at [173, 490] on td at bounding box center [169, 468] width 25 height 49
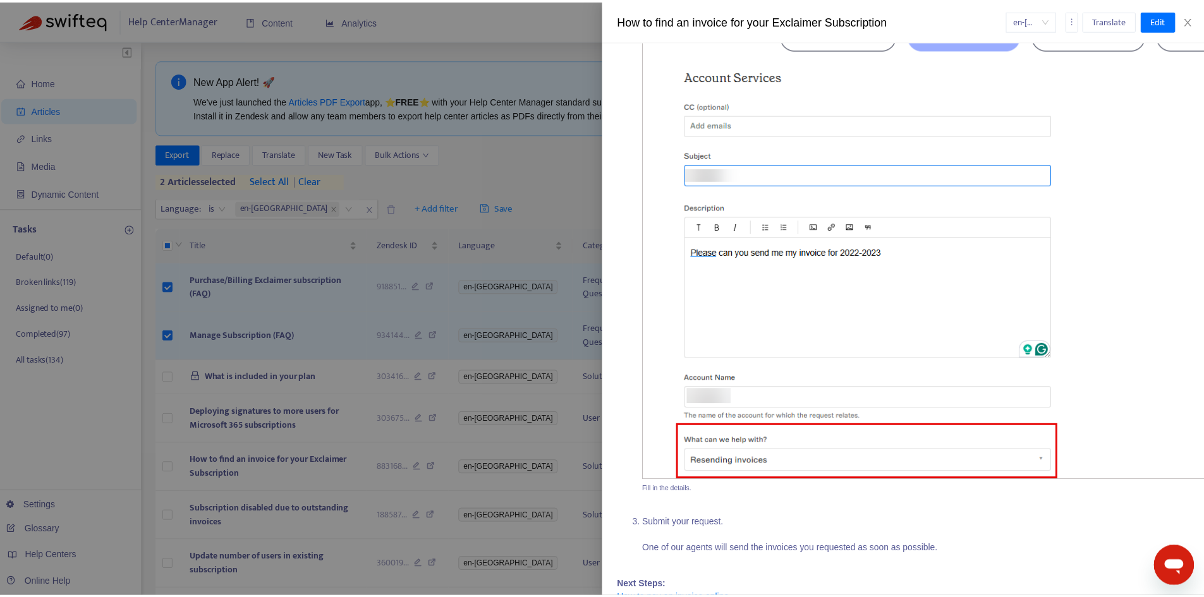
scroll to position [2348, 0]
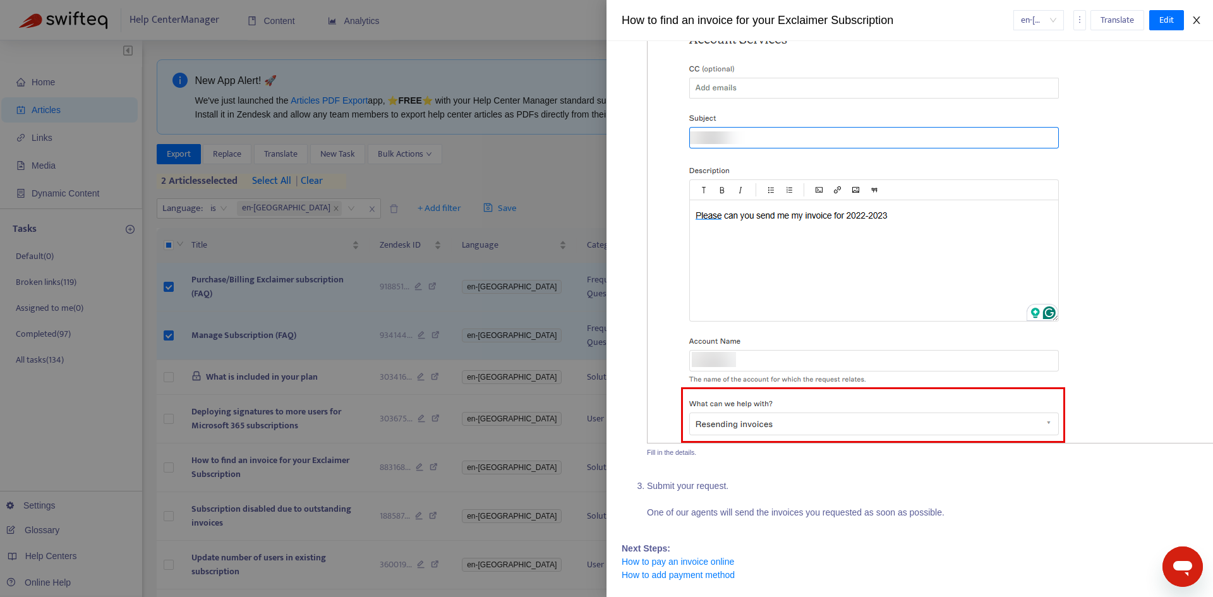
click at [1194, 20] on icon "close" at bounding box center [1197, 20] width 10 height 10
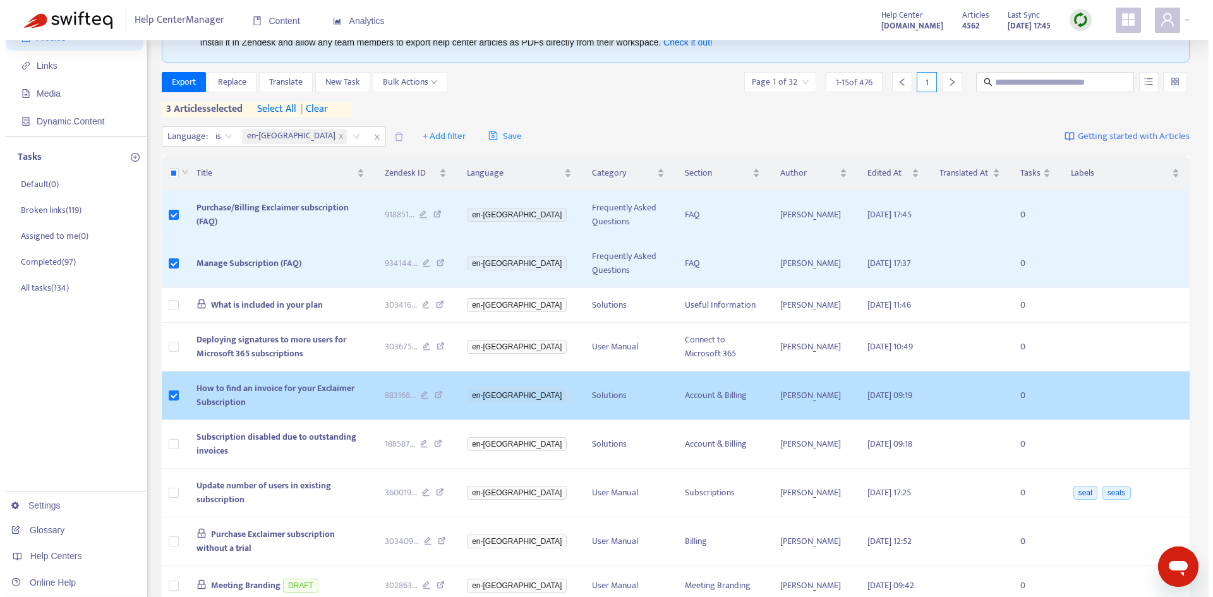
scroll to position [190, 0]
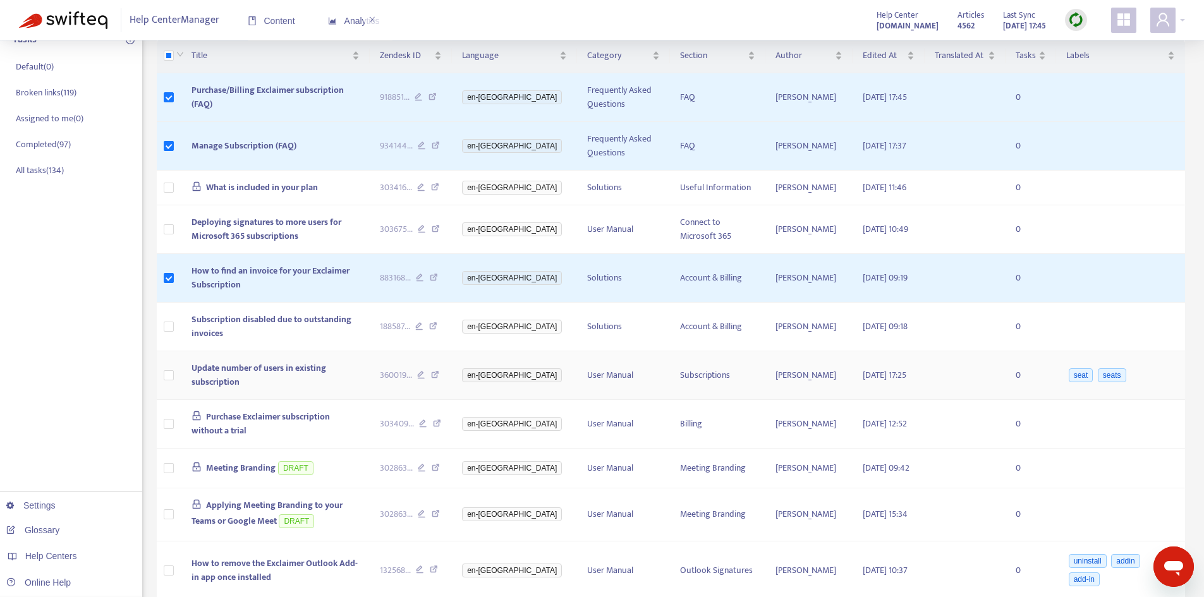
click at [229, 386] on span "Update number of users in existing subscription" at bounding box center [258, 375] width 135 height 28
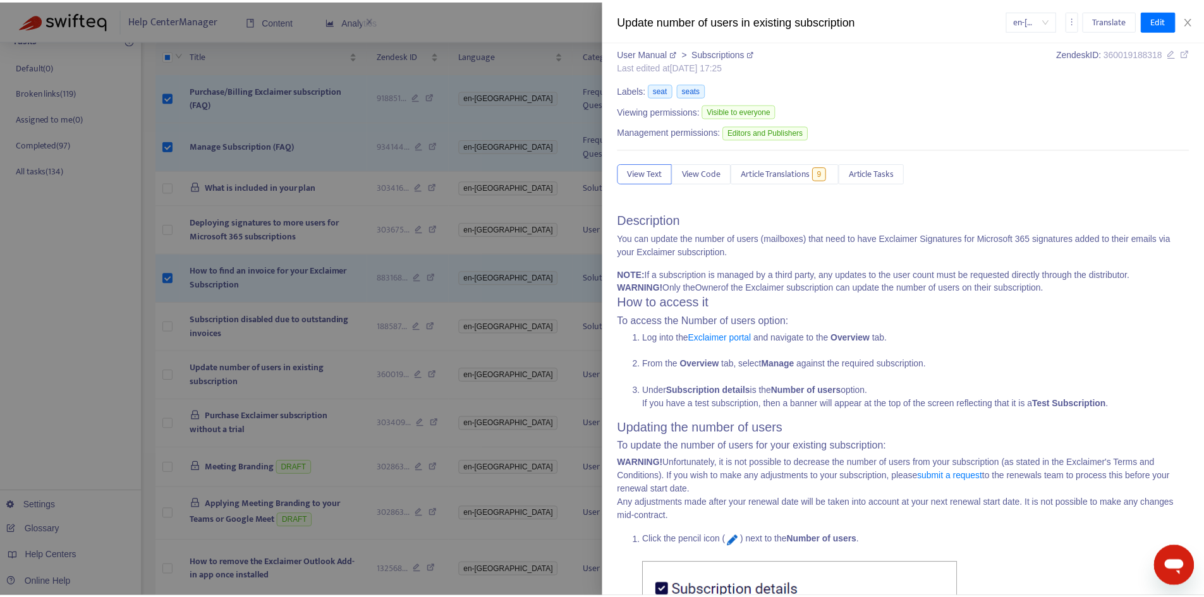
scroll to position [0, 0]
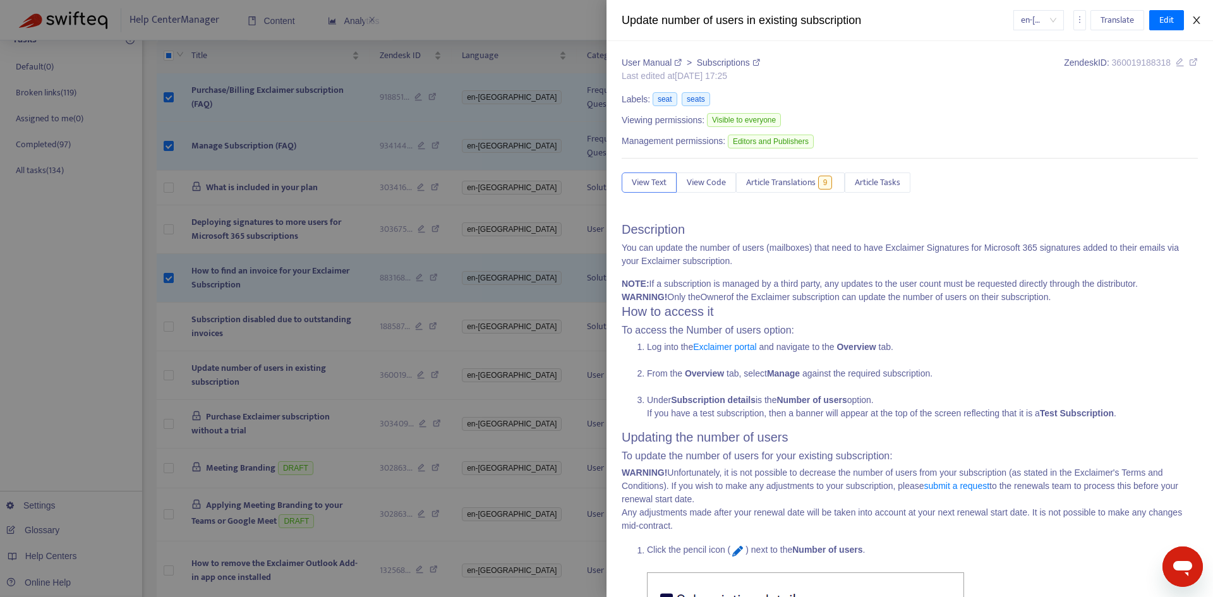
click at [1193, 21] on icon "close" at bounding box center [1197, 20] width 10 height 10
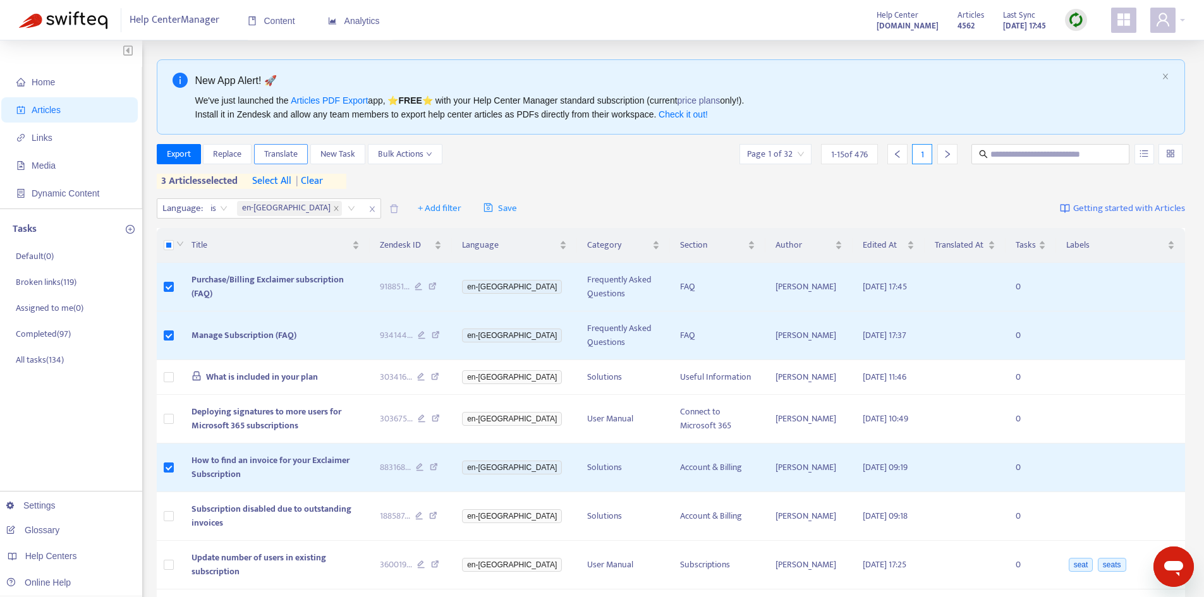
click at [289, 154] on span "Translate" at bounding box center [280, 154] width 33 height 14
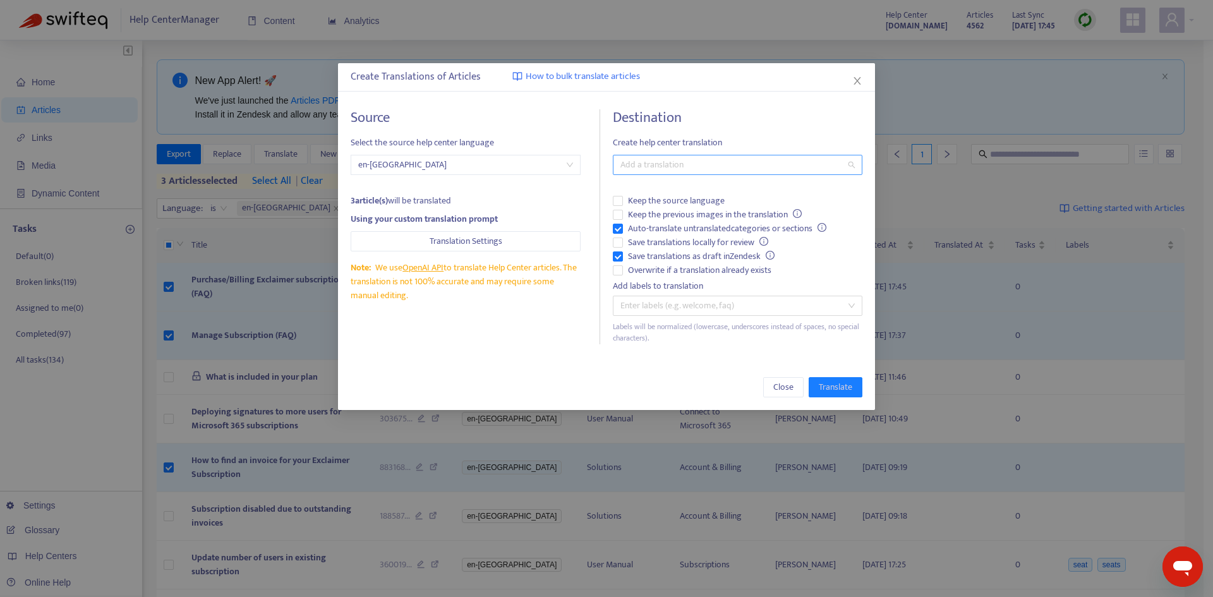
click at [641, 170] on div at bounding box center [731, 164] width 231 height 15
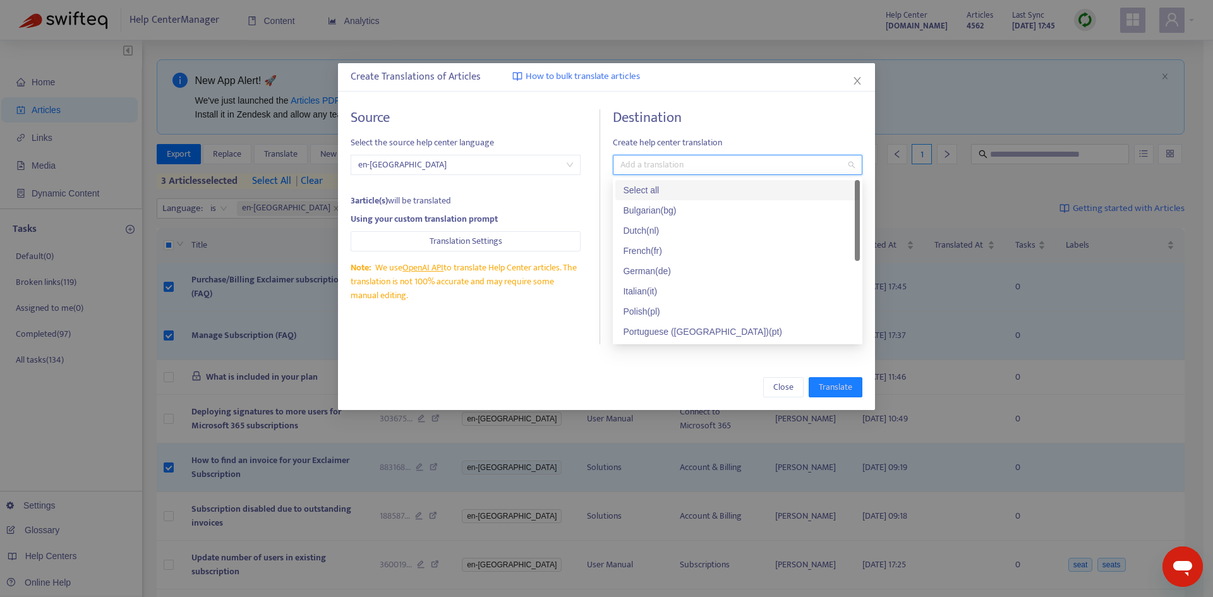
click at [636, 183] on div "Select all" at bounding box center [737, 190] width 229 height 14
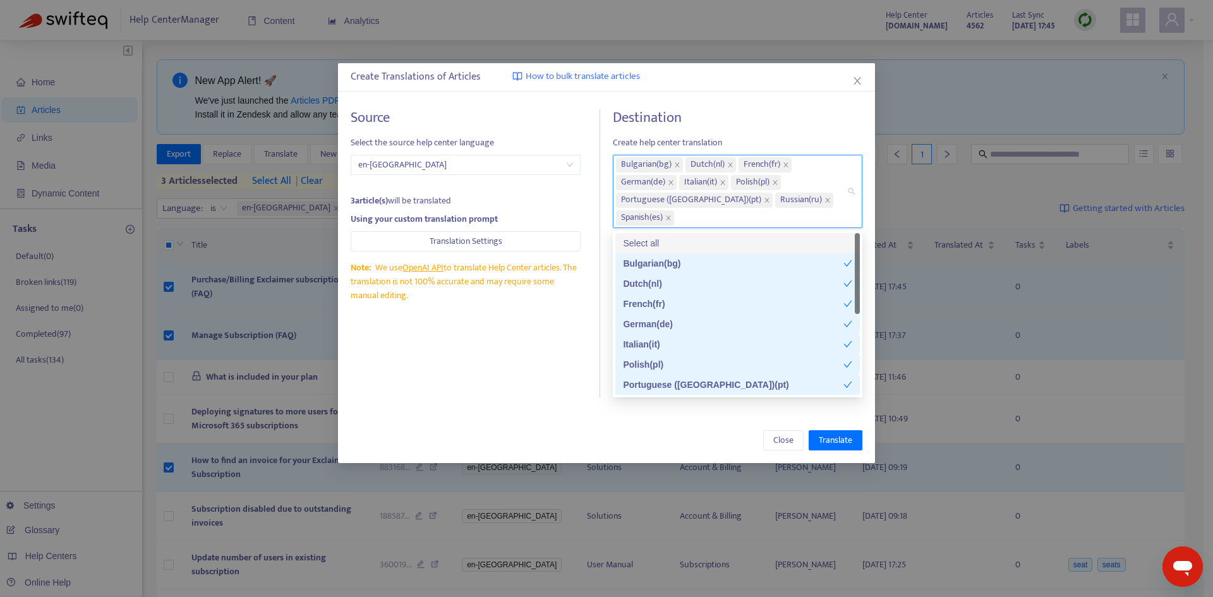
click at [743, 124] on h4 "Destination" at bounding box center [738, 117] width 250 height 17
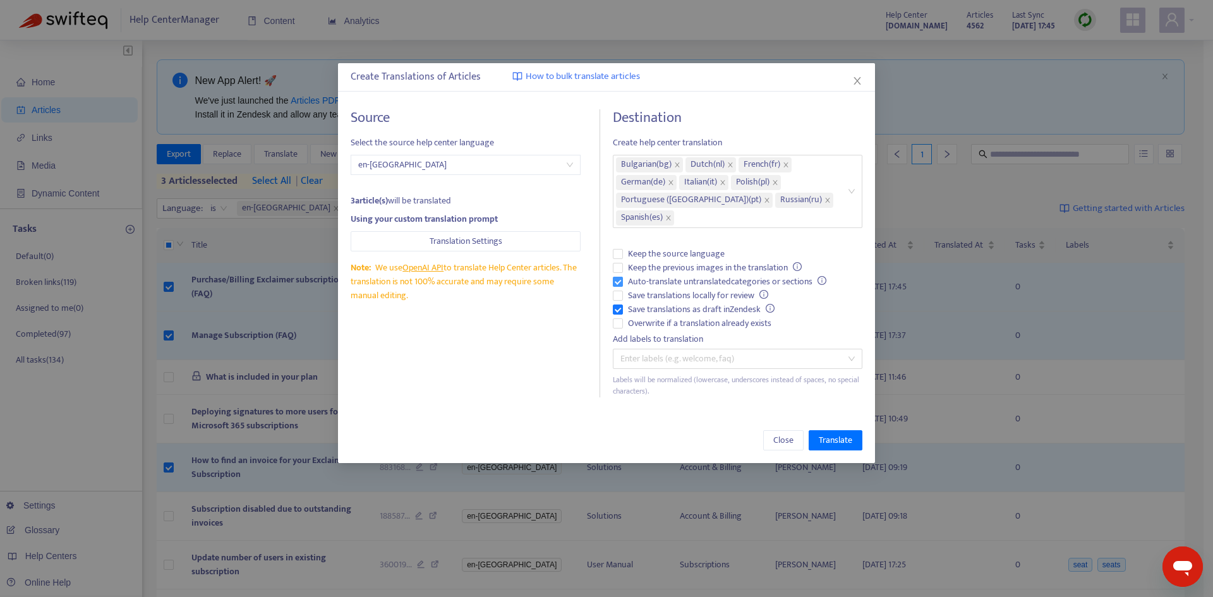
click at [635, 282] on span "Auto-translate untranslated categories or sections" at bounding box center [727, 282] width 209 height 14
click at [636, 307] on span "Save translations as draft in Zendesk" at bounding box center [701, 310] width 157 height 14
click at [638, 327] on span "Overwrite if a translation already exists" at bounding box center [700, 324] width 154 height 14
click at [832, 440] on span "Translate" at bounding box center [835, 441] width 33 height 14
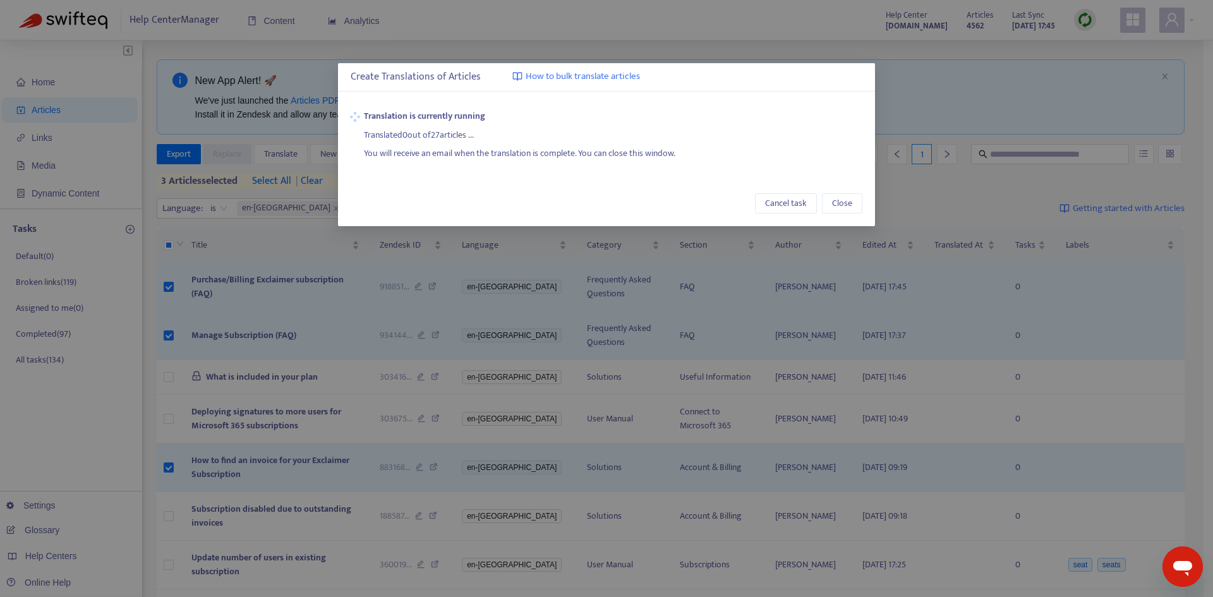
drag, startPoint x: 652, startPoint y: 85, endPoint x: 722, endPoint y: 131, distance: 83.1
click at [722, 131] on div "Create Translations of Articles How to bulk translate articles Translation is c…" at bounding box center [607, 144] width 538 height 163
click at [699, 137] on div "Translated 0 out of 27 articles ..." at bounding box center [613, 132] width 499 height 19
